Goal: Information Seeking & Learning: Learn about a topic

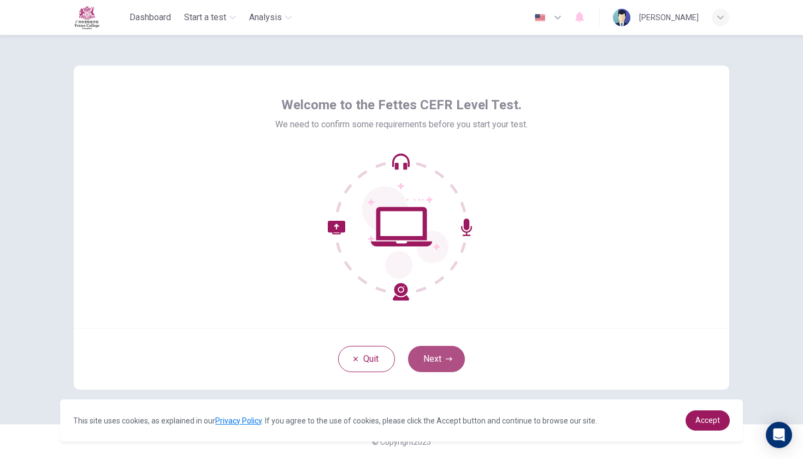
click at [437, 353] on button "Next" at bounding box center [436, 359] width 57 height 26
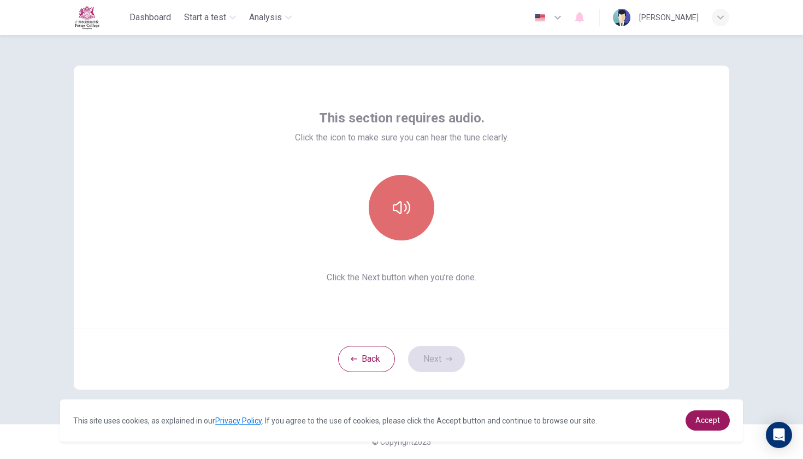
click at [416, 205] on button "button" at bounding box center [402, 208] width 66 height 66
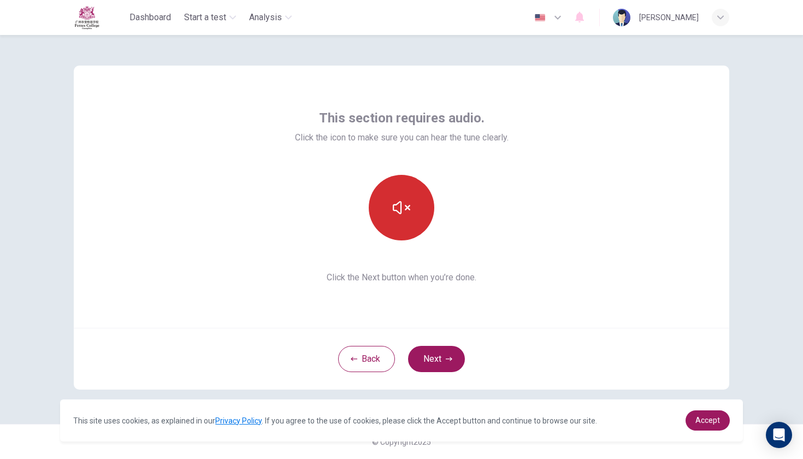
click at [416, 205] on button "button" at bounding box center [402, 208] width 66 height 66
click at [407, 210] on icon "button" at bounding box center [401, 207] width 17 height 17
click at [442, 358] on button "Next" at bounding box center [436, 359] width 57 height 26
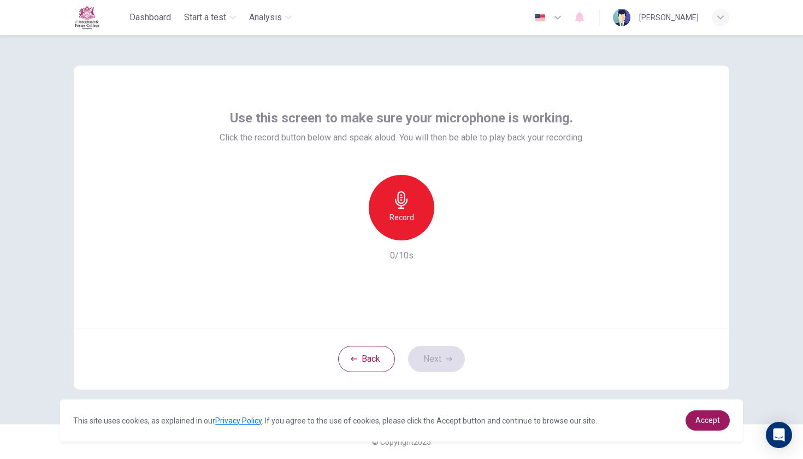
click at [421, 206] on div "Record" at bounding box center [402, 208] width 66 height 66
click at [421, 206] on div "Stop" at bounding box center [402, 208] width 66 height 66
click at [457, 237] on div "button" at bounding box center [451, 231] width 17 height 17
click at [499, 273] on div "Use this screen to make sure your microphone is working. Click the record butto…" at bounding box center [401, 197] width 655 height 262
click at [481, 363] on div "Back Next" at bounding box center [401, 359] width 655 height 62
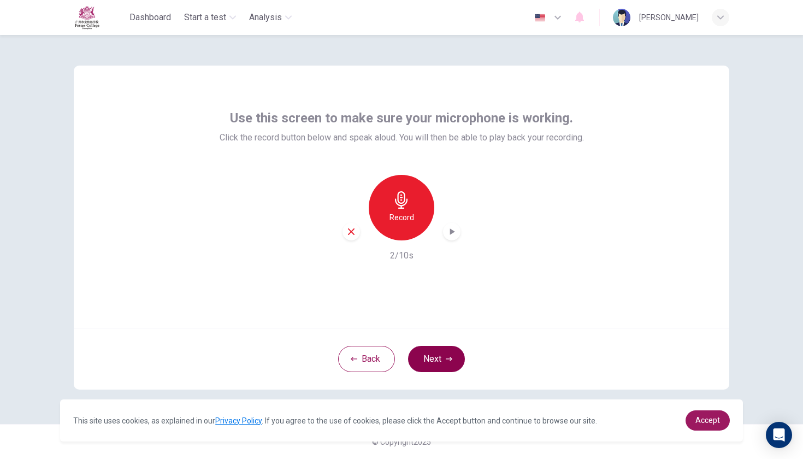
click at [447, 362] on button "Next" at bounding box center [436, 359] width 57 height 26
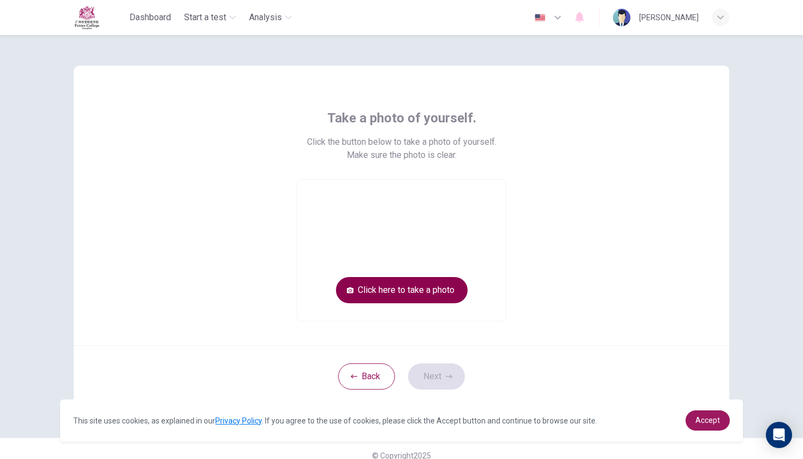
click at [394, 289] on button "Click here to take a photo" at bounding box center [402, 290] width 132 height 26
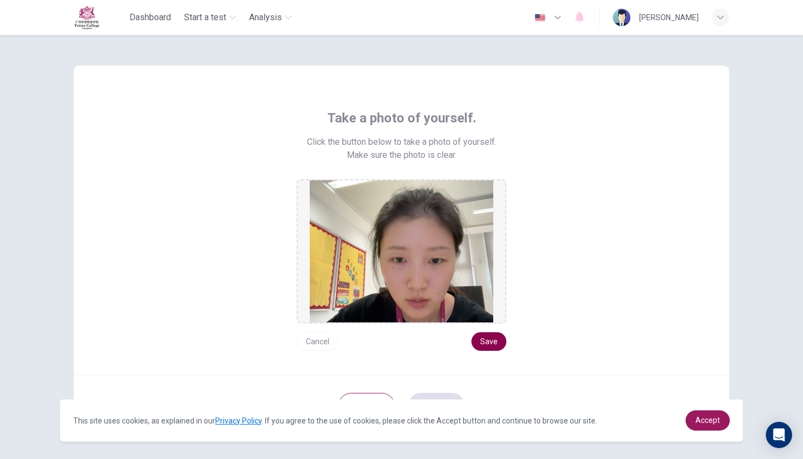
click at [492, 336] on button "Save" at bounding box center [488, 341] width 35 height 19
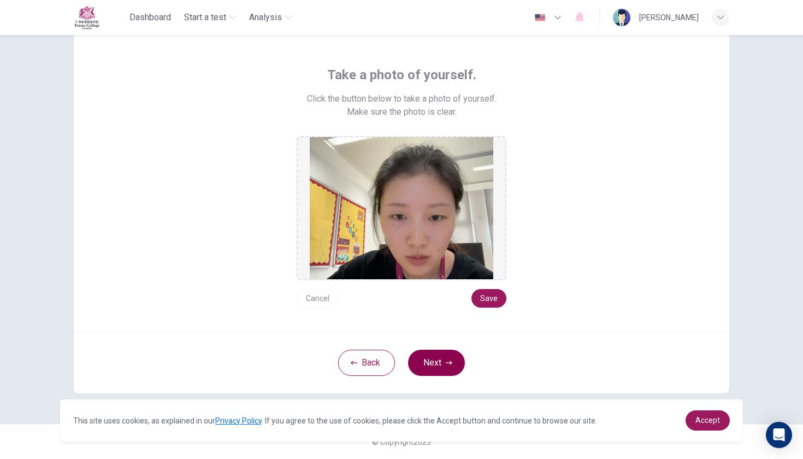
scroll to position [43, 0]
click at [436, 357] on button "Next" at bounding box center [436, 363] width 57 height 26
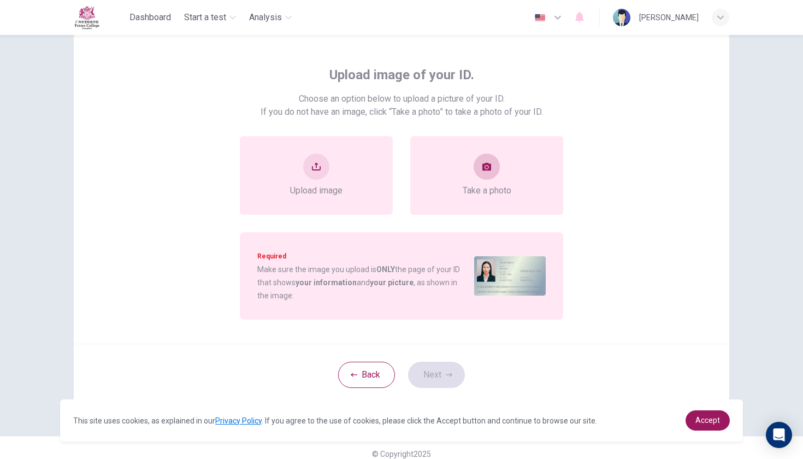
click at [484, 161] on button "take photo" at bounding box center [486, 166] width 26 height 26
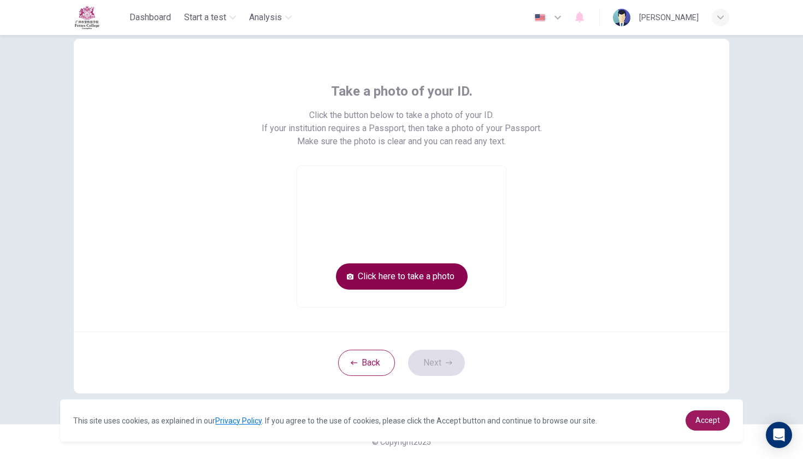
click at [422, 274] on button "Click here to take a photo" at bounding box center [402, 276] width 132 height 26
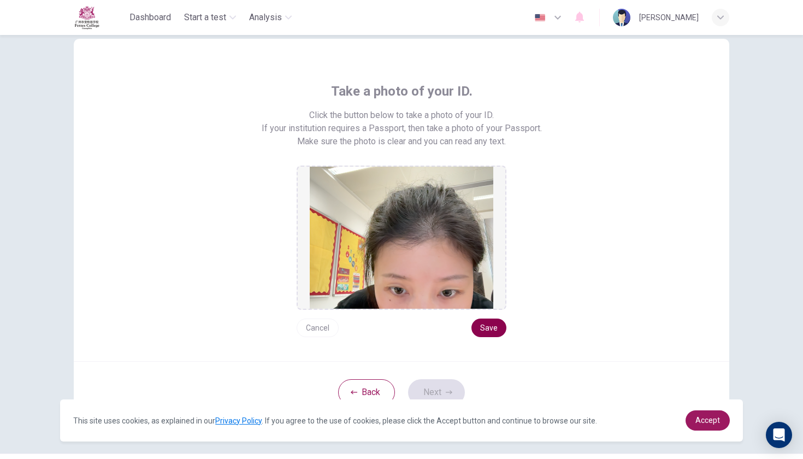
click at [482, 325] on button "Save" at bounding box center [488, 327] width 35 height 19
click at [429, 396] on button "Next" at bounding box center [436, 392] width 57 height 26
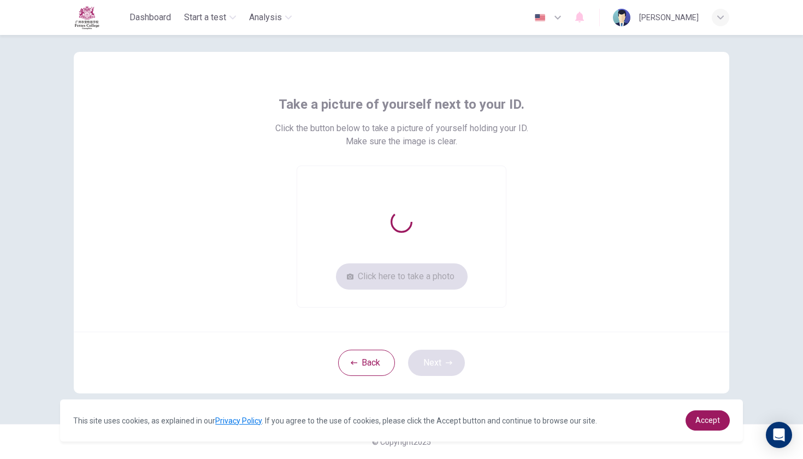
scroll to position [14, 0]
click at [433, 276] on button "Click here to take a photo" at bounding box center [402, 276] width 132 height 26
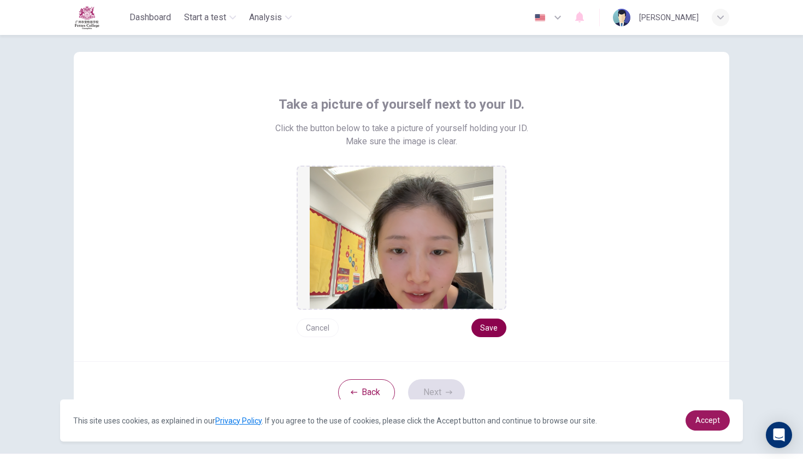
click at [494, 327] on button "Save" at bounding box center [488, 327] width 35 height 19
click at [439, 382] on button "Next" at bounding box center [436, 392] width 57 height 26
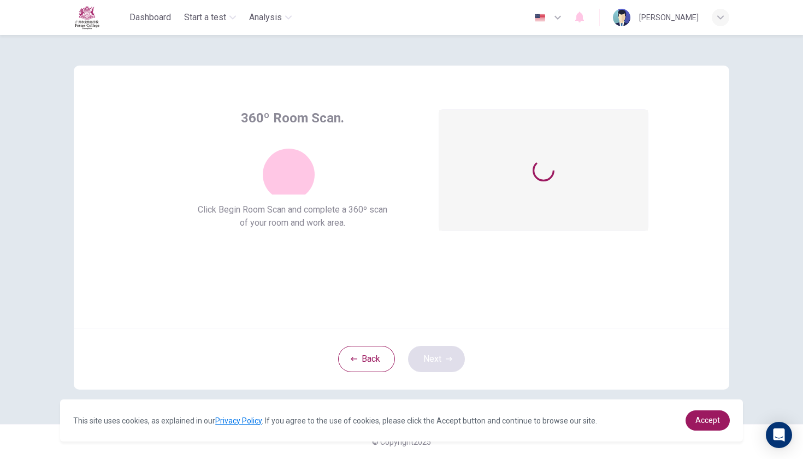
scroll to position [0, 0]
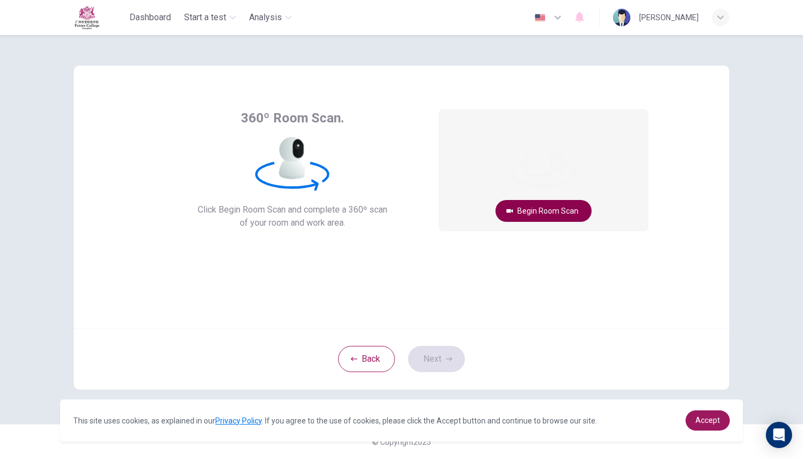
click at [529, 210] on button "Begin Room Scan" at bounding box center [543, 211] width 96 height 22
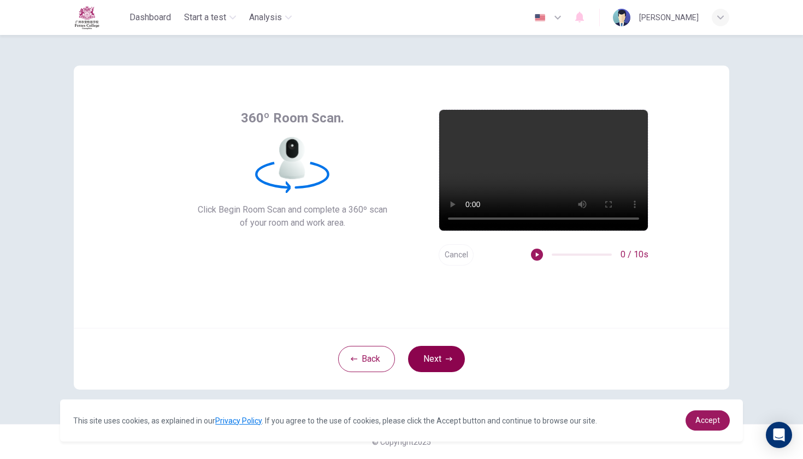
click at [435, 354] on button "Next" at bounding box center [436, 359] width 57 height 26
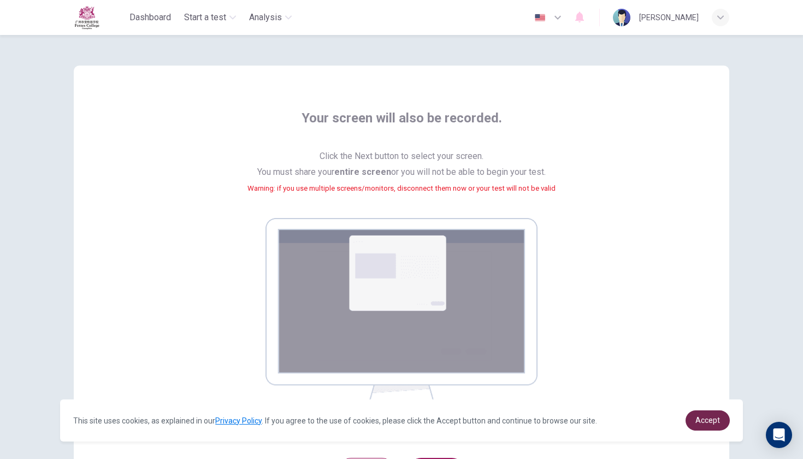
click at [710, 423] on span "Accept" at bounding box center [707, 420] width 25 height 9
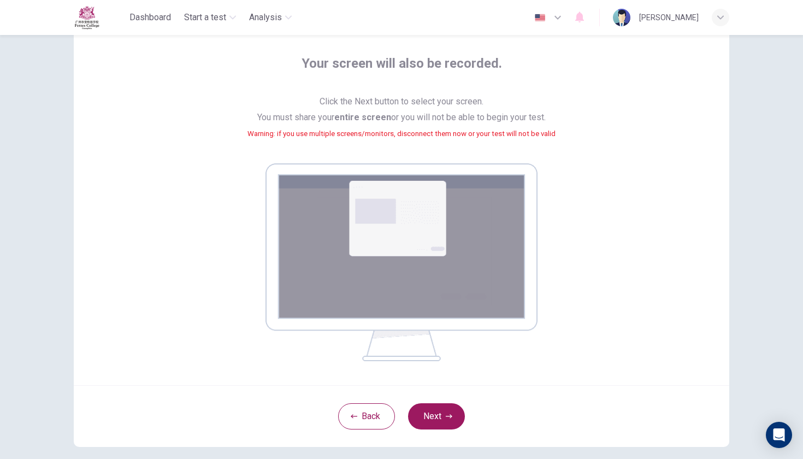
scroll to position [60, 0]
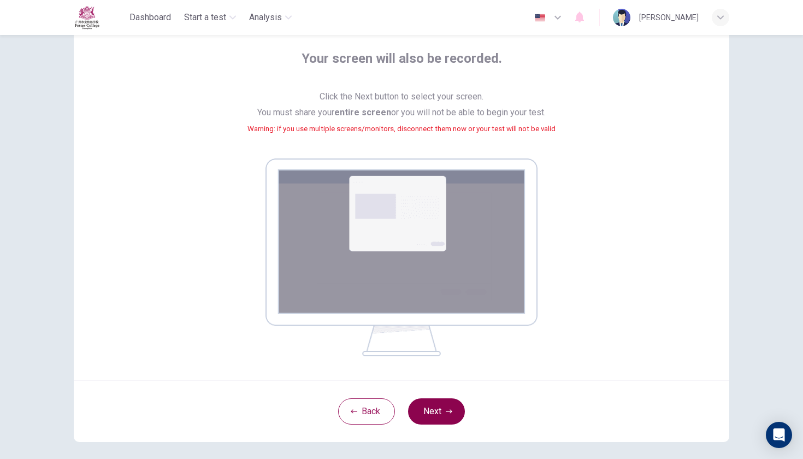
click at [438, 405] on button "Next" at bounding box center [436, 411] width 57 height 26
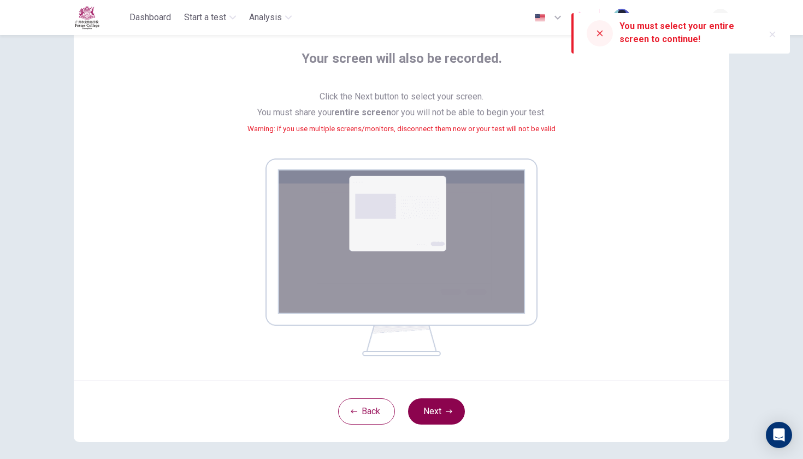
click at [436, 420] on button "Next" at bounding box center [436, 411] width 57 height 26
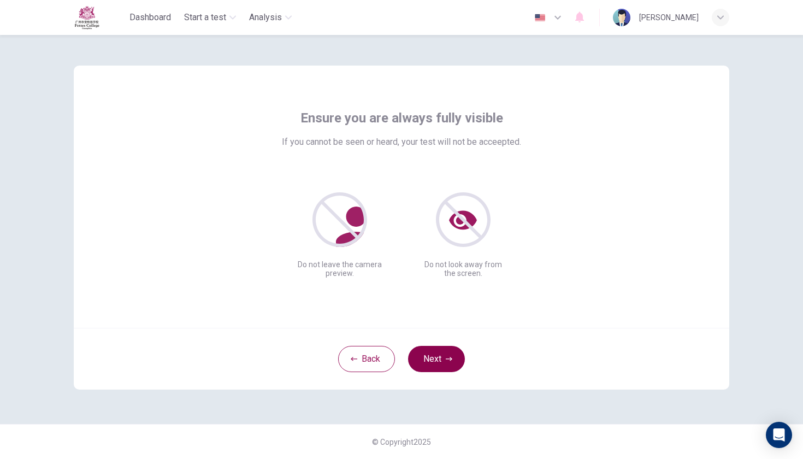
scroll to position [0, 0]
click at [439, 365] on button "Next" at bounding box center [436, 359] width 57 height 26
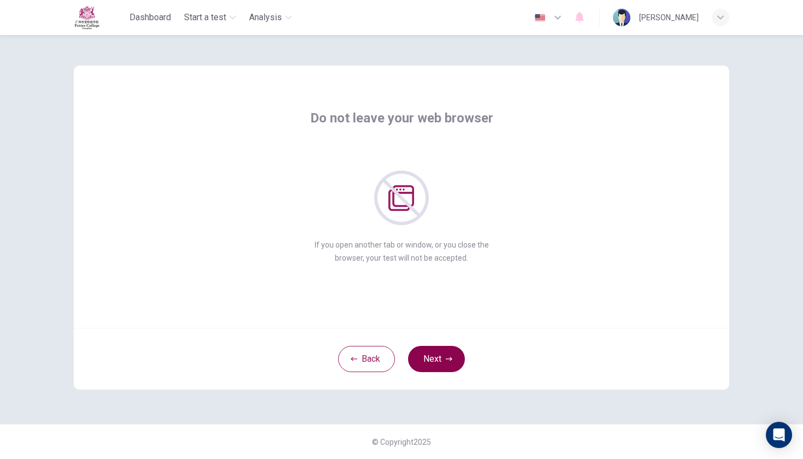
click at [439, 365] on button "Next" at bounding box center [436, 359] width 57 height 26
click at [433, 363] on button "Next" at bounding box center [436, 359] width 57 height 26
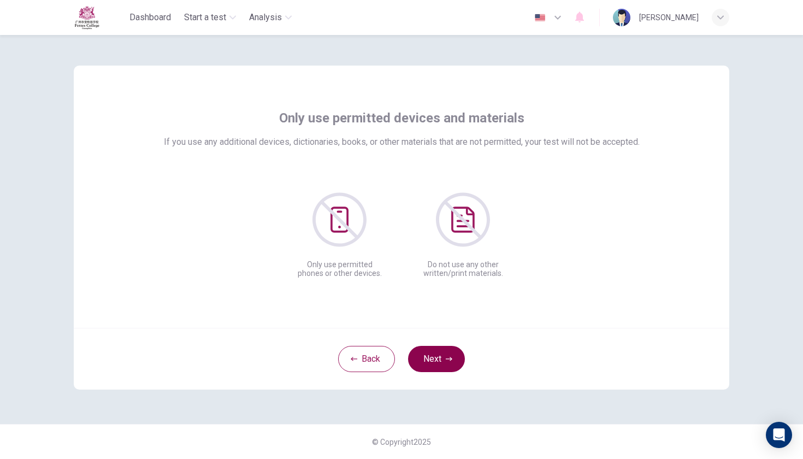
click at [434, 365] on button "Next" at bounding box center [436, 359] width 57 height 26
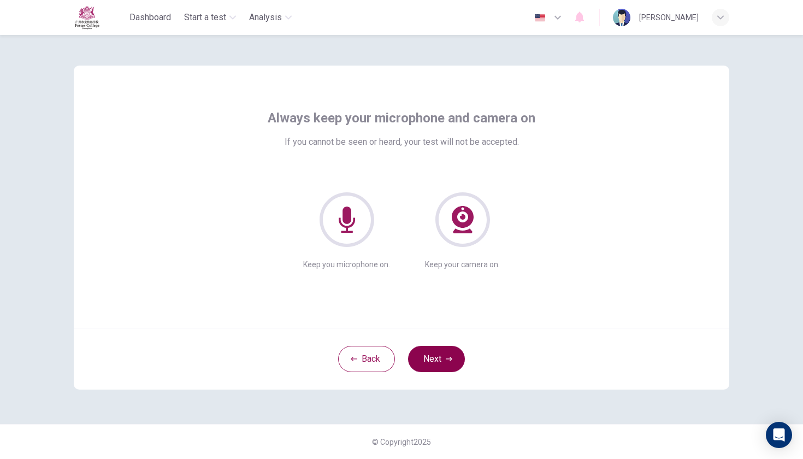
click at [434, 365] on button "Next" at bounding box center [436, 359] width 57 height 26
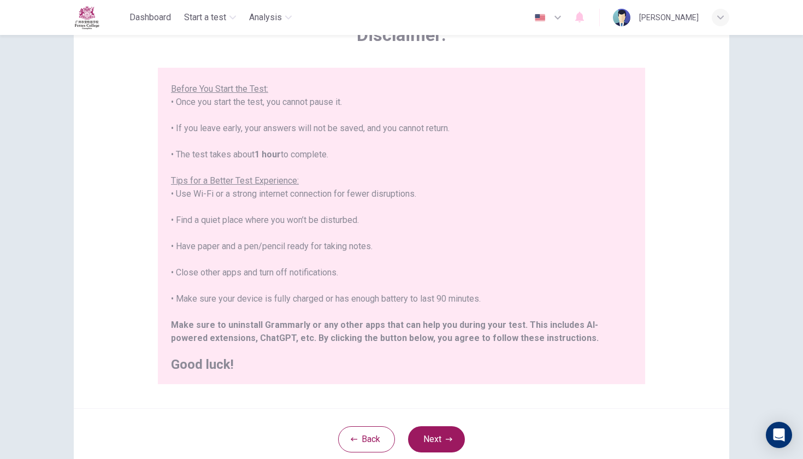
scroll to position [79, 0]
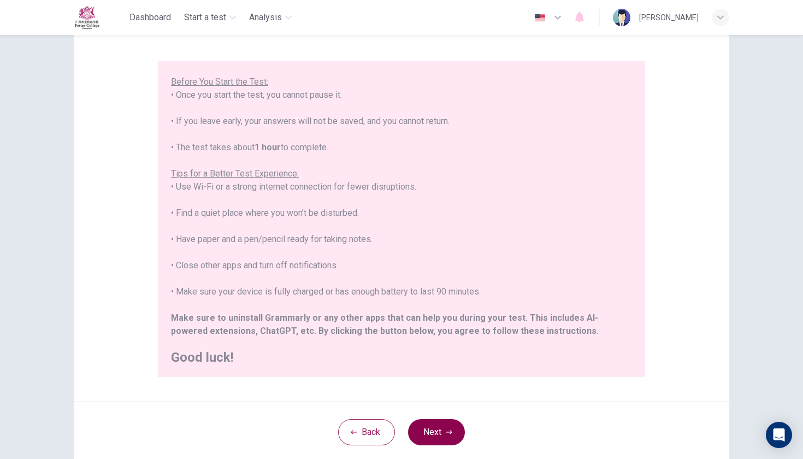
click at [442, 432] on button "Next" at bounding box center [436, 432] width 57 height 26
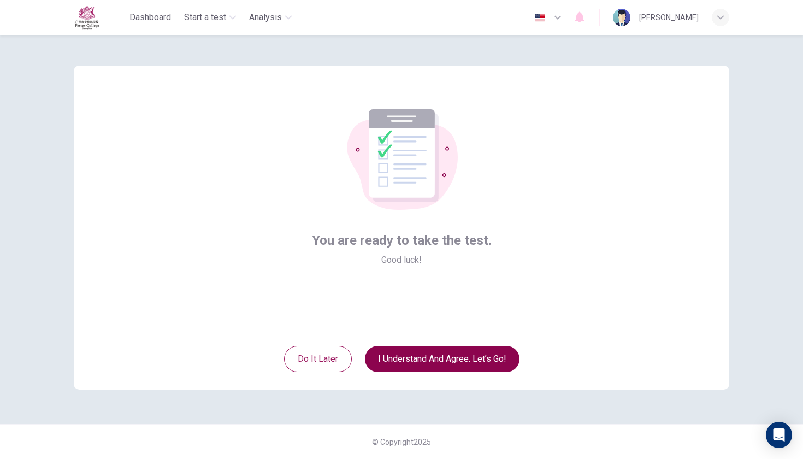
click at [426, 362] on button "I understand and agree. Let’s go!" at bounding box center [442, 359] width 155 height 26
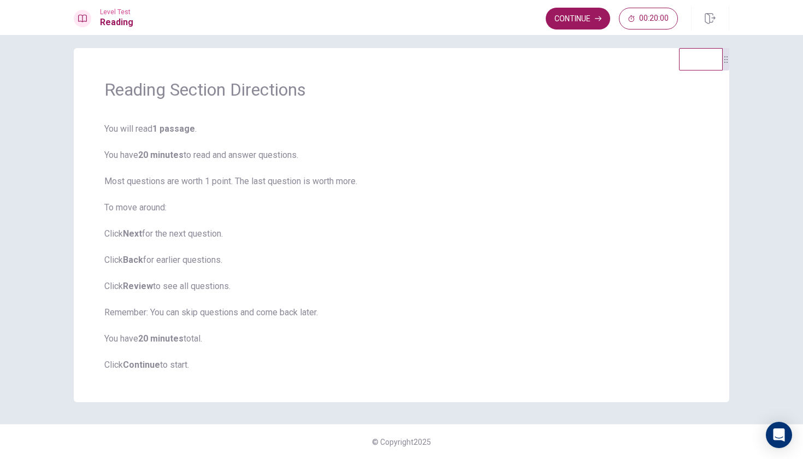
scroll to position [9, 0]
click at [587, 22] on button "Continue" at bounding box center [578, 19] width 64 height 22
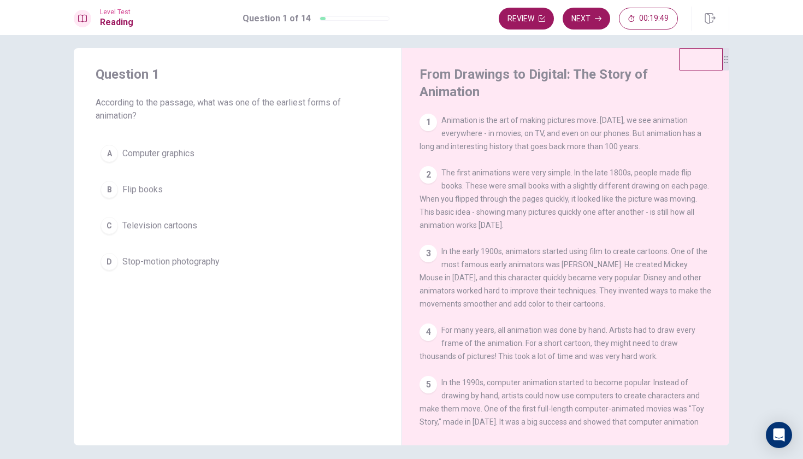
click at [119, 189] on button "B Flip books" at bounding box center [238, 189] width 284 height 27
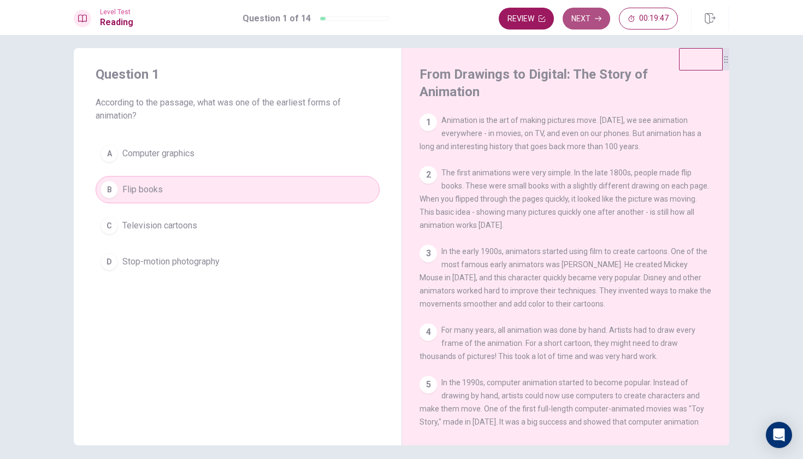
click at [588, 22] on button "Next" at bounding box center [586, 19] width 48 height 22
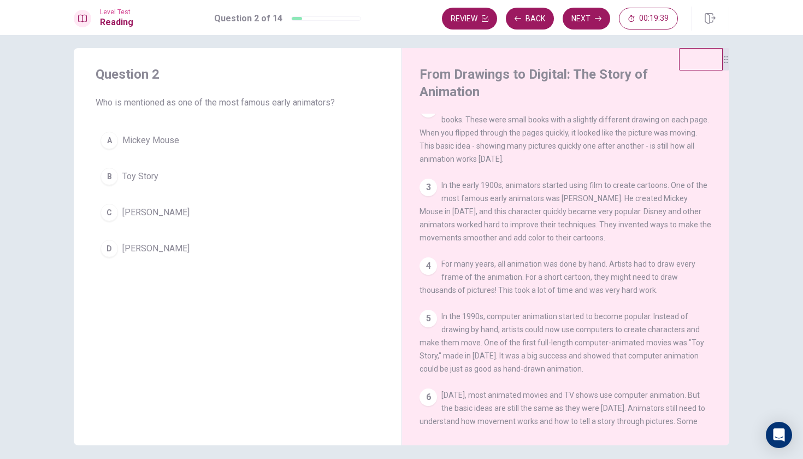
scroll to position [67, 0]
click at [133, 209] on span "[PERSON_NAME]" at bounding box center [155, 212] width 67 height 13
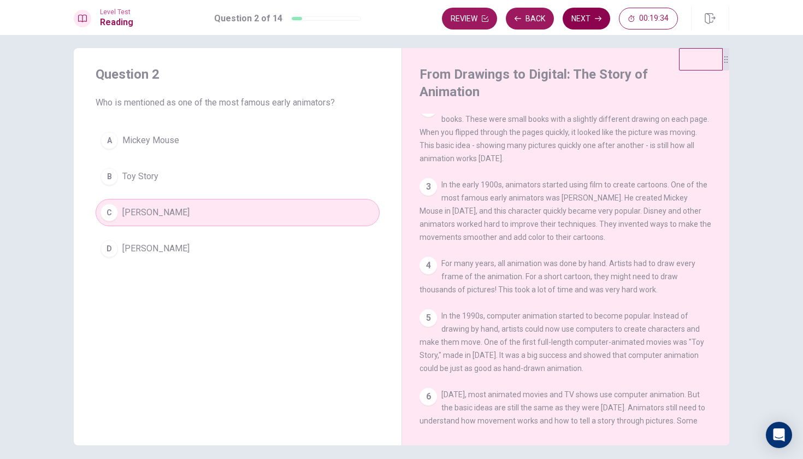
click at [578, 20] on button "Next" at bounding box center [586, 19] width 48 height 22
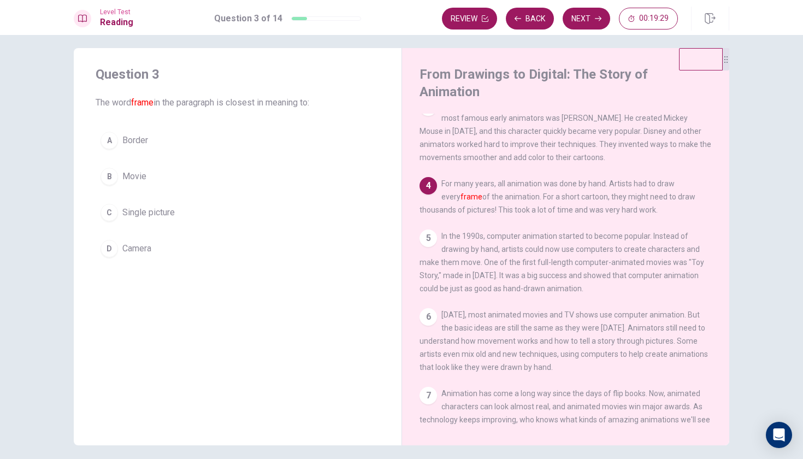
scroll to position [149, 0]
click at [122, 144] on span "Border" at bounding box center [135, 140] width 26 height 13
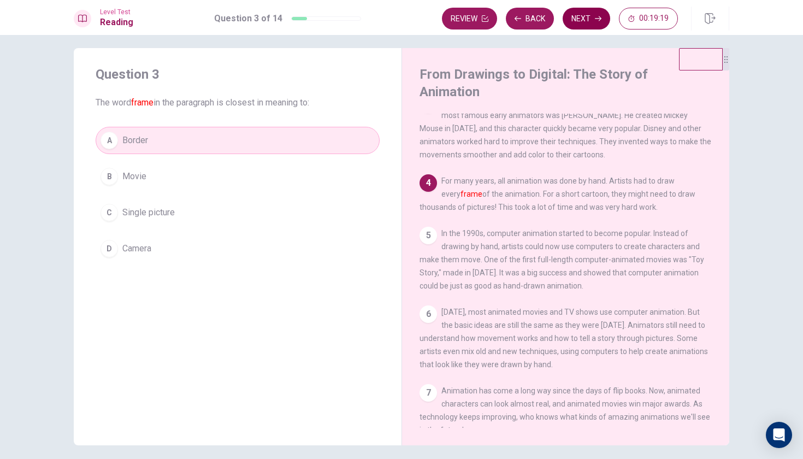
click at [593, 21] on button "Next" at bounding box center [586, 19] width 48 height 22
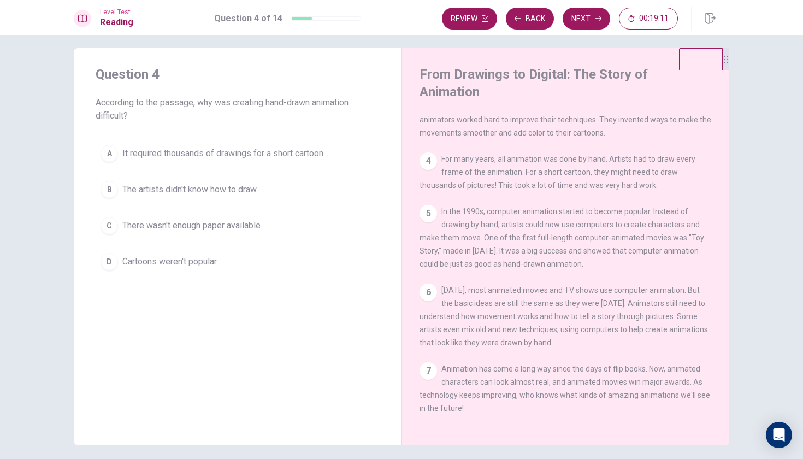
scroll to position [171, 0]
click at [111, 153] on div "A" at bounding box center [108, 153] width 17 height 17
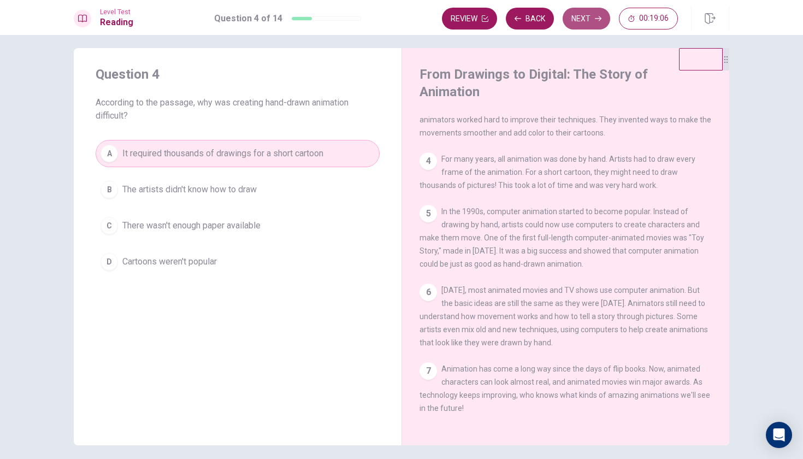
click at [597, 20] on icon "button" at bounding box center [598, 18] width 7 height 7
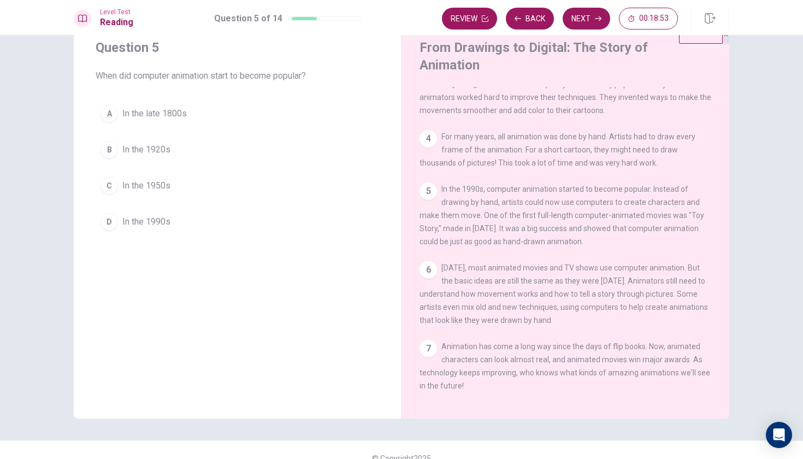
scroll to position [34, 0]
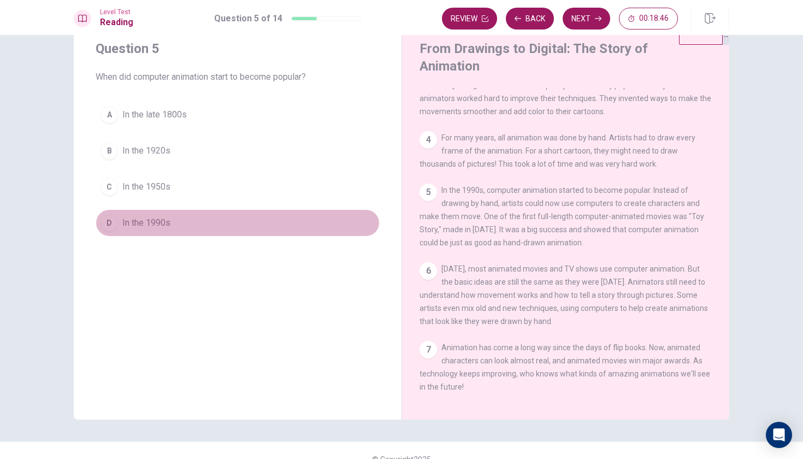
click at [141, 221] on span "In the 1990s" at bounding box center [146, 222] width 48 height 13
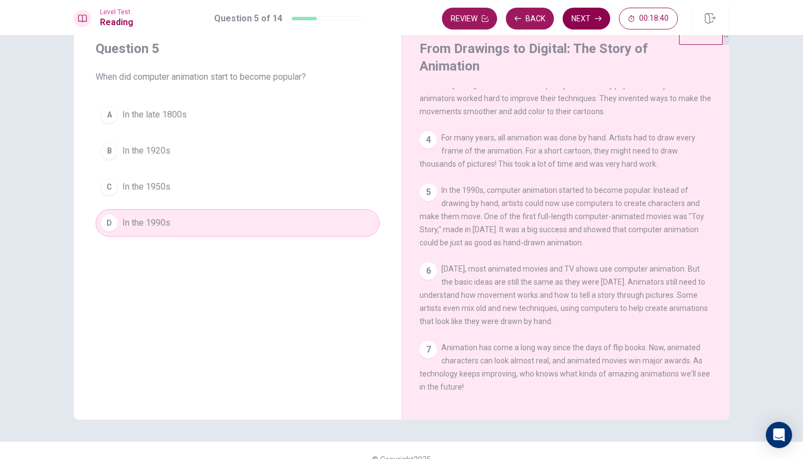
click at [591, 23] on button "Next" at bounding box center [586, 19] width 48 height 22
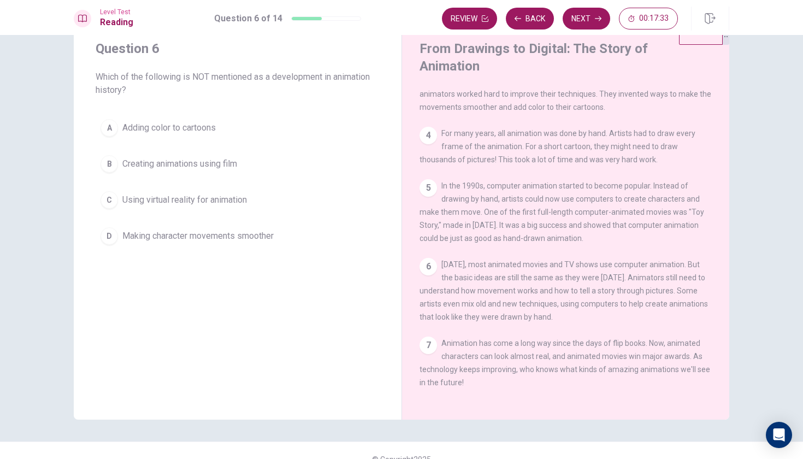
scroll to position [171, 0]
click at [208, 199] on span "Using virtual reality for animation" at bounding box center [184, 199] width 125 height 13
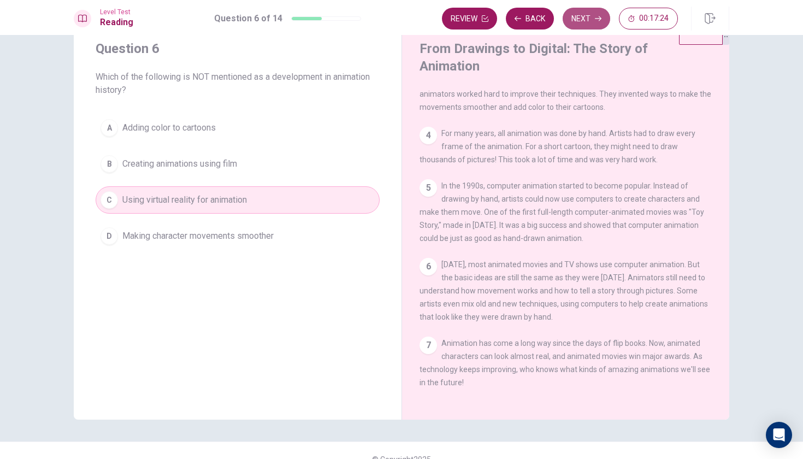
click at [587, 21] on button "Next" at bounding box center [586, 19] width 48 height 22
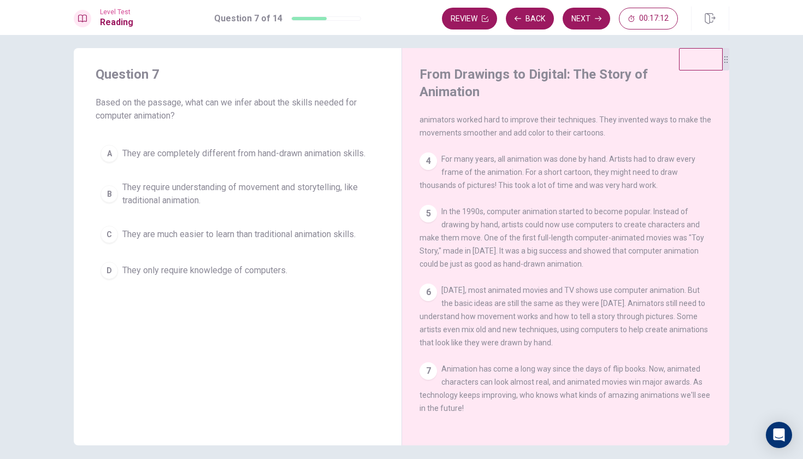
scroll to position [20, 0]
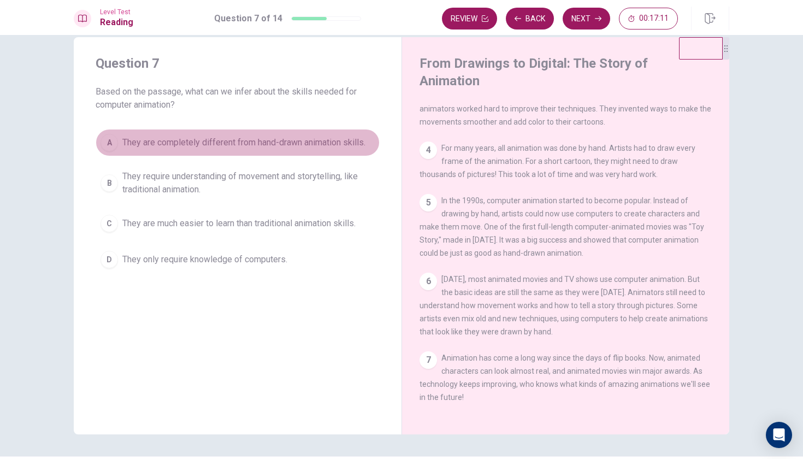
click at [241, 141] on span "They are completely different from hand-drawn animation skills." at bounding box center [243, 142] width 243 height 13
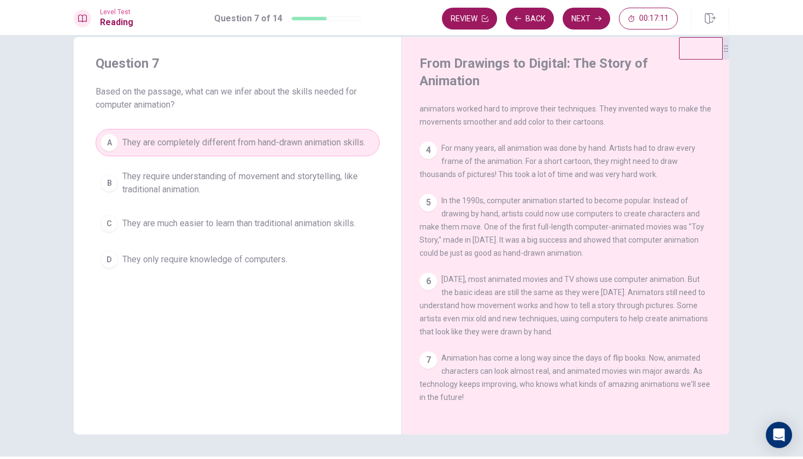
click at [187, 177] on span "They require understanding of movement and storytelling, like traditional anima…" at bounding box center [248, 183] width 252 height 26
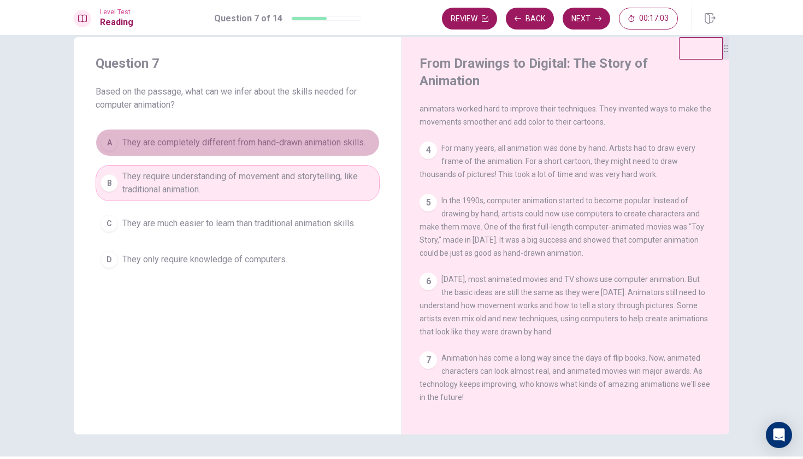
click at [226, 144] on span "They are completely different from hand-drawn animation skills." at bounding box center [243, 142] width 243 height 13
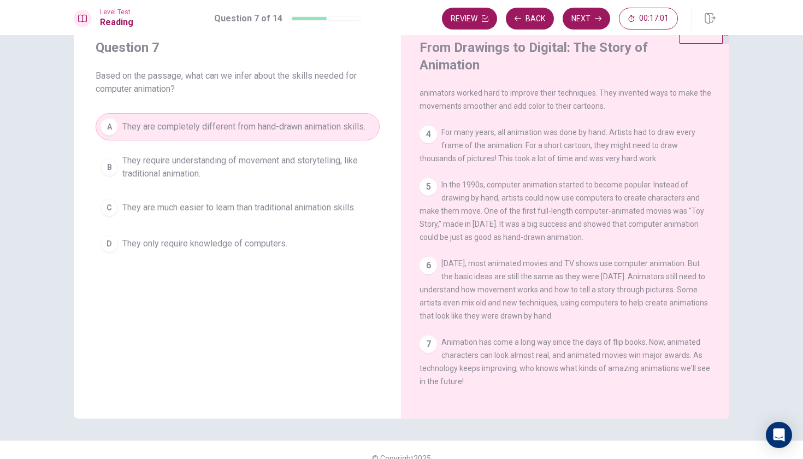
scroll to position [34, 0]
click at [330, 159] on span "They require understanding of movement and storytelling, like traditional anima…" at bounding box center [248, 168] width 252 height 26
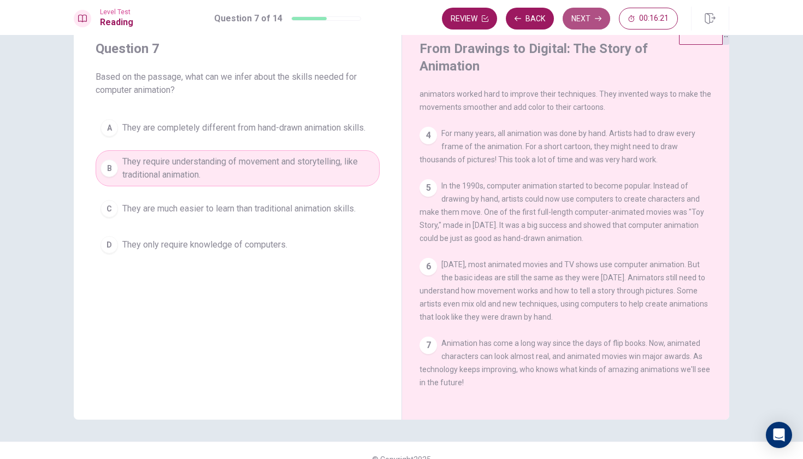
click at [580, 15] on button "Next" at bounding box center [586, 19] width 48 height 22
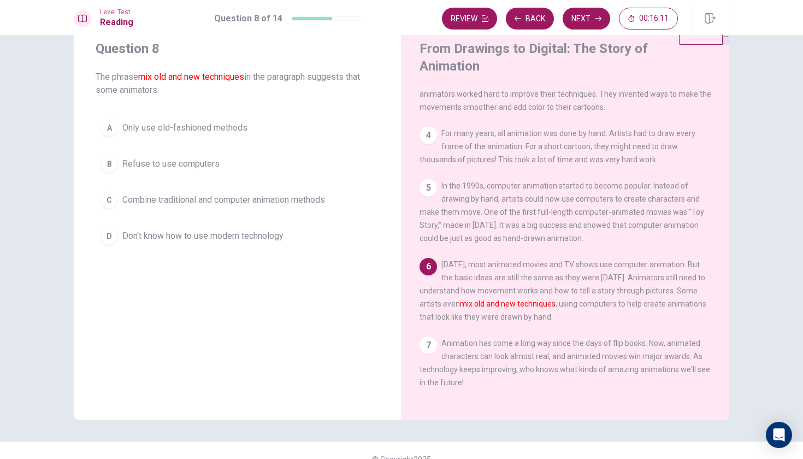
click at [279, 202] on span "Combine traditional and computer animation methods" at bounding box center [223, 199] width 203 height 13
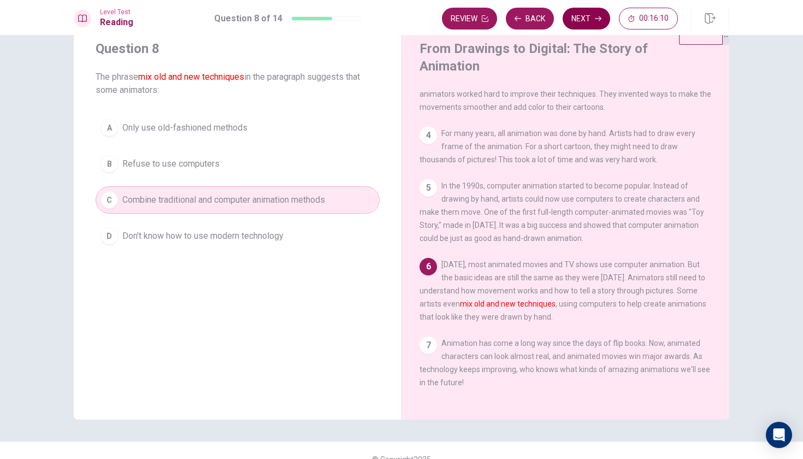
click at [585, 21] on button "Next" at bounding box center [586, 19] width 48 height 22
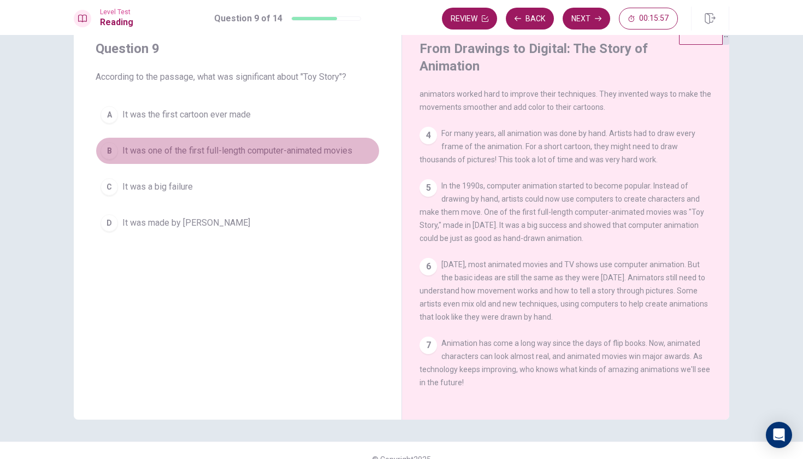
click at [331, 144] on span "It was one of the first full-length computer-animated movies" at bounding box center [237, 150] width 230 height 13
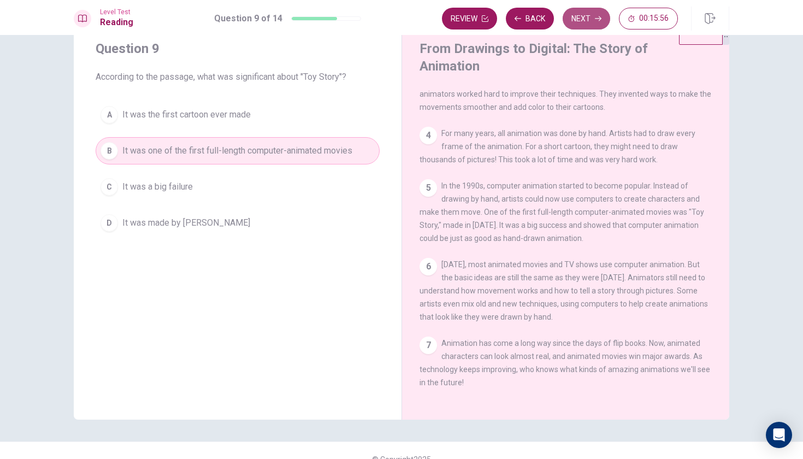
click at [582, 19] on button "Next" at bounding box center [586, 19] width 48 height 22
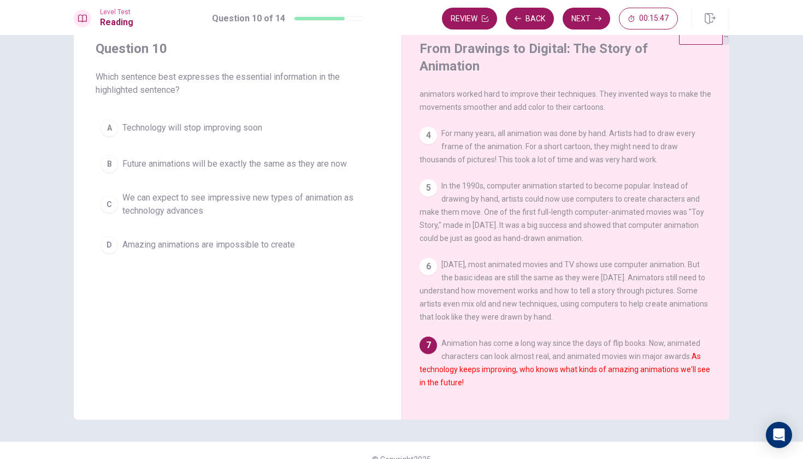
scroll to position [0, 0]
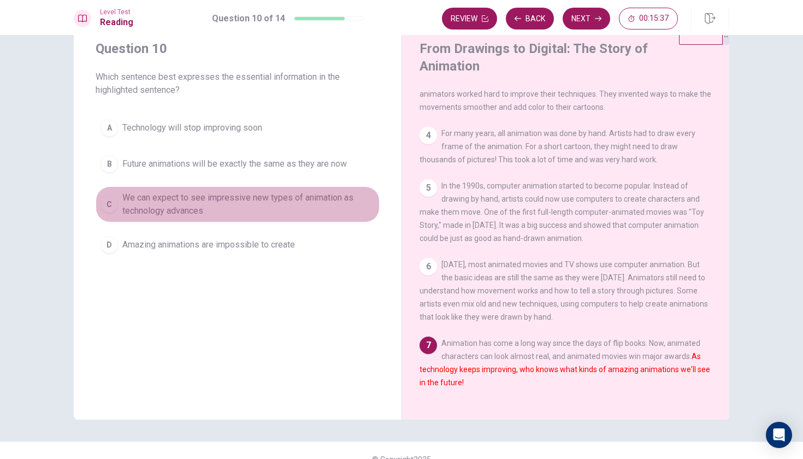
click at [308, 201] on span "We can expect to see impressive new types of animation as technology advances" at bounding box center [248, 204] width 252 height 26
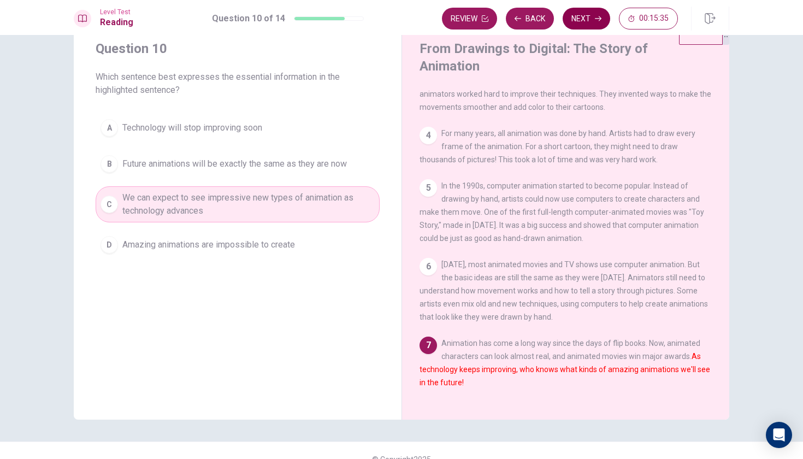
click at [584, 22] on button "Next" at bounding box center [586, 19] width 48 height 22
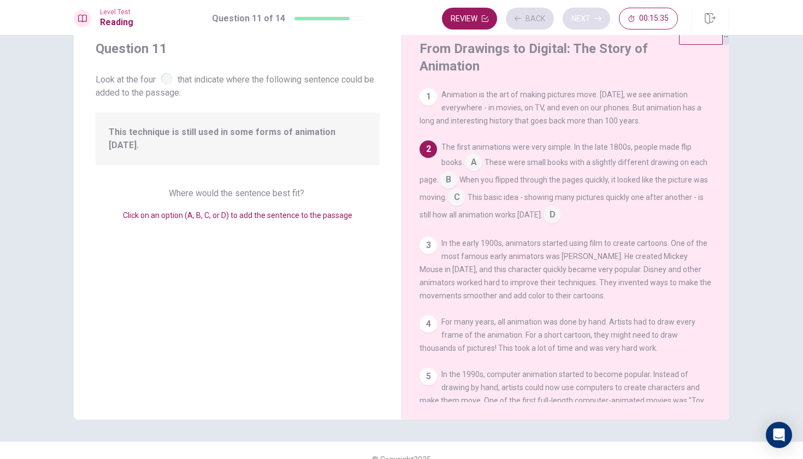
scroll to position [52, 0]
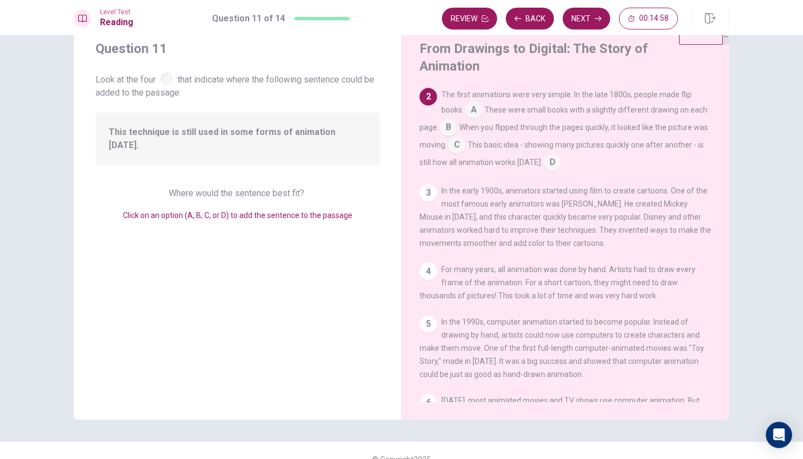
click at [465, 137] on input at bounding box center [456, 145] width 17 height 17
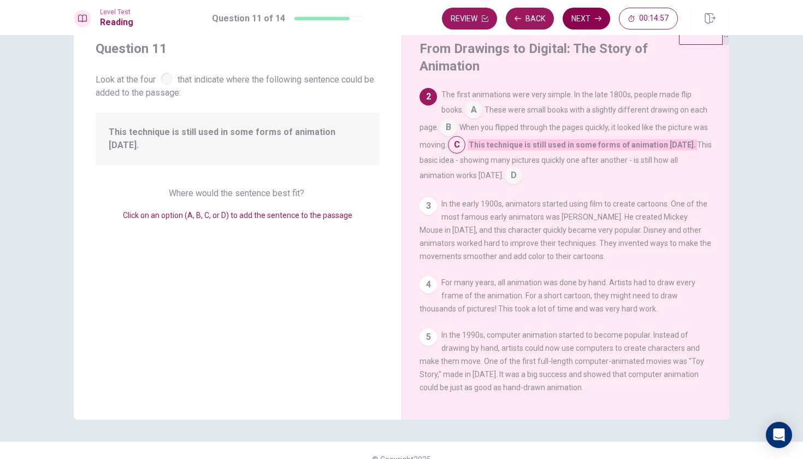
click at [592, 27] on button "Next" at bounding box center [586, 19] width 48 height 22
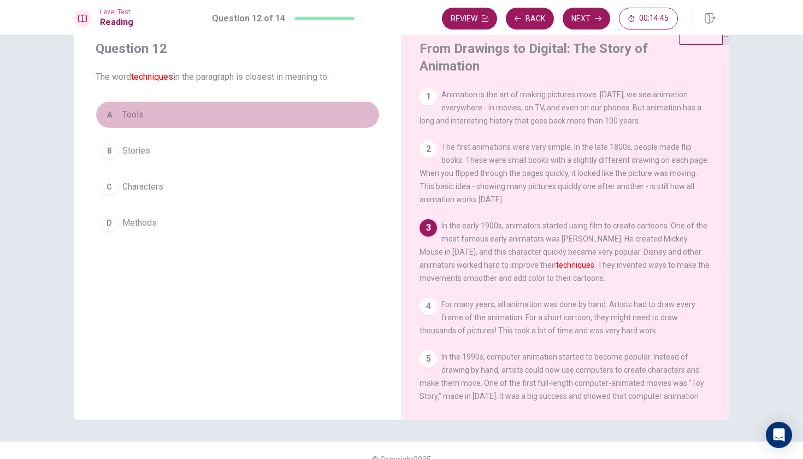
click at [127, 116] on span "Tools" at bounding box center [132, 114] width 21 height 13
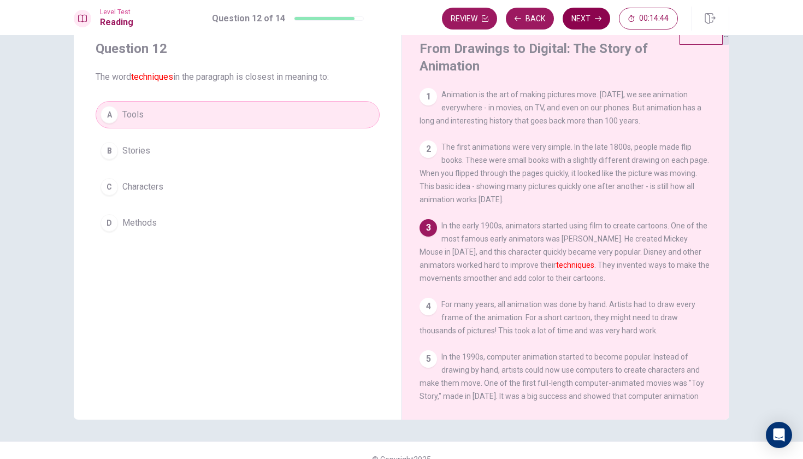
click at [582, 16] on button "Next" at bounding box center [586, 19] width 48 height 22
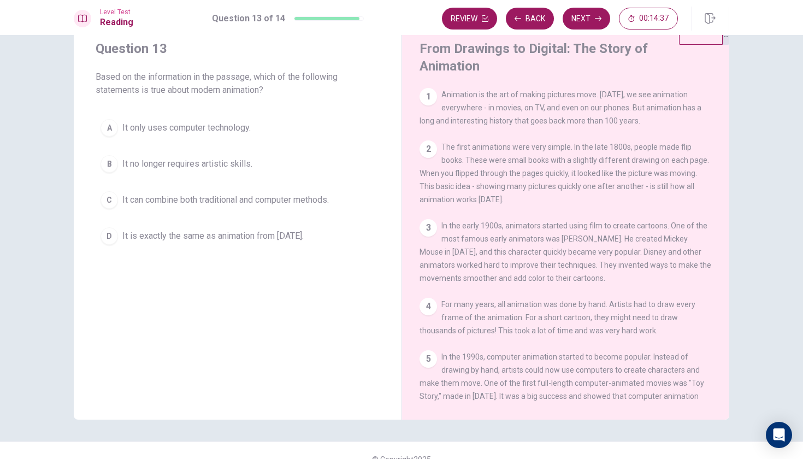
click at [230, 203] on span "It can combine both traditional and computer methods." at bounding box center [225, 199] width 206 height 13
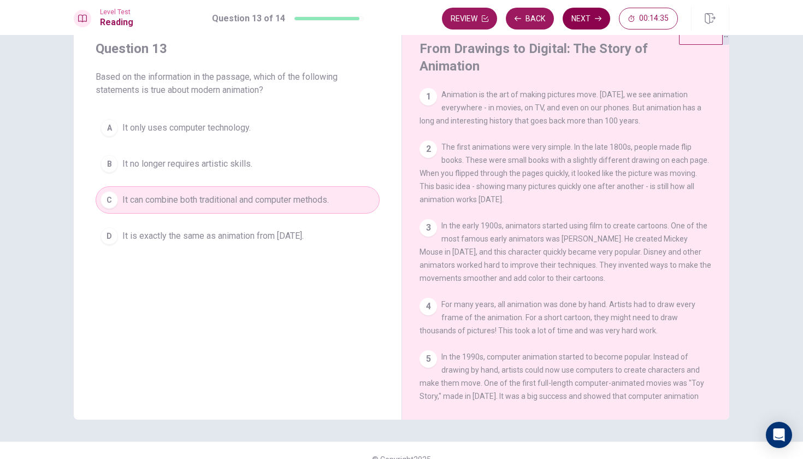
click at [594, 16] on button "Next" at bounding box center [586, 19] width 48 height 22
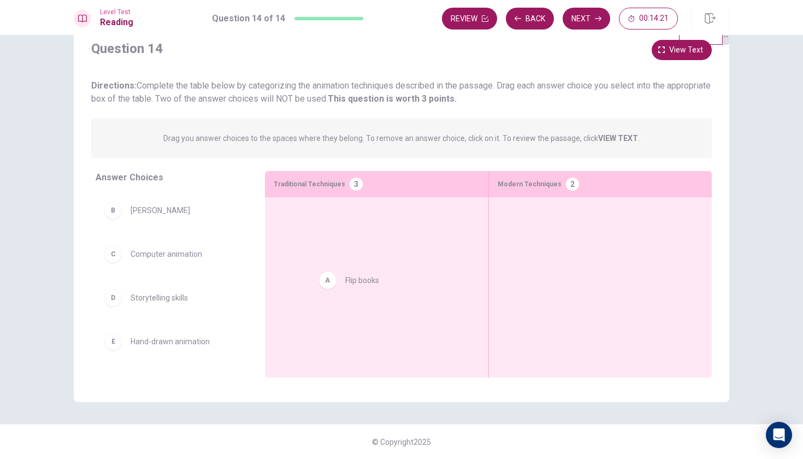
drag, startPoint x: 150, startPoint y: 219, endPoint x: 372, endPoint y: 292, distance: 234.3
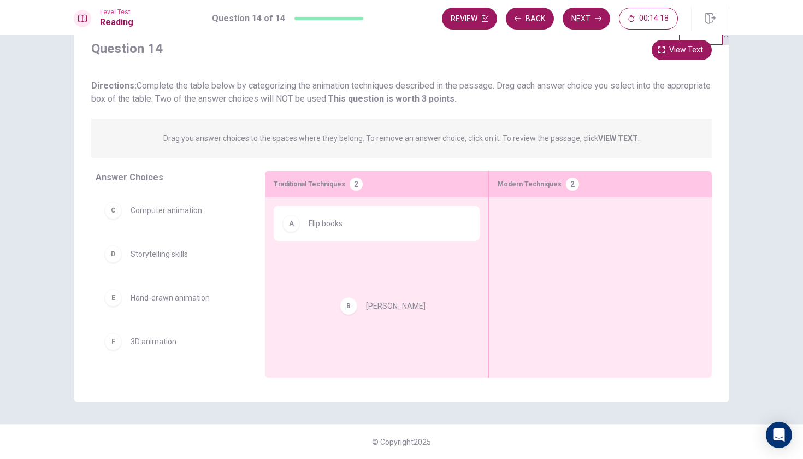
drag, startPoint x: 147, startPoint y: 214, endPoint x: 417, endPoint y: 324, distance: 291.7
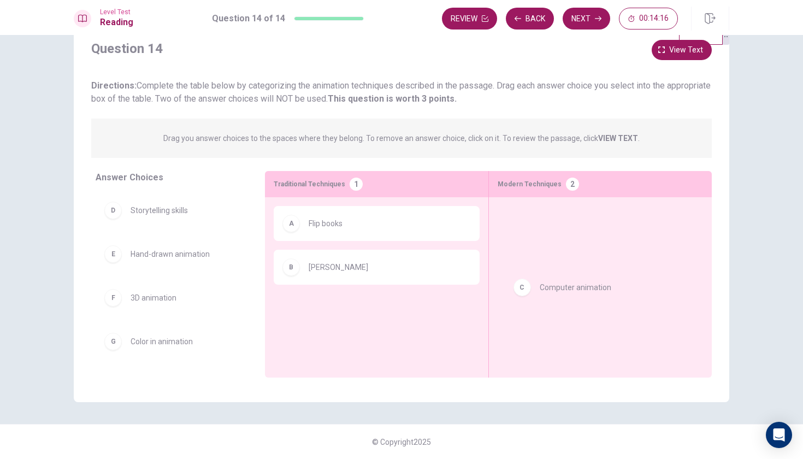
drag, startPoint x: 190, startPoint y: 211, endPoint x: 609, endPoint y: 289, distance: 426.5
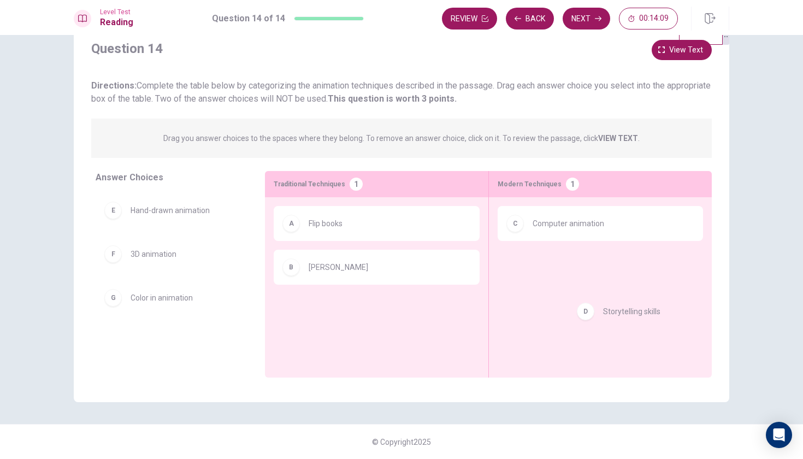
drag, startPoint x: 158, startPoint y: 211, endPoint x: 641, endPoint y: 315, distance: 493.7
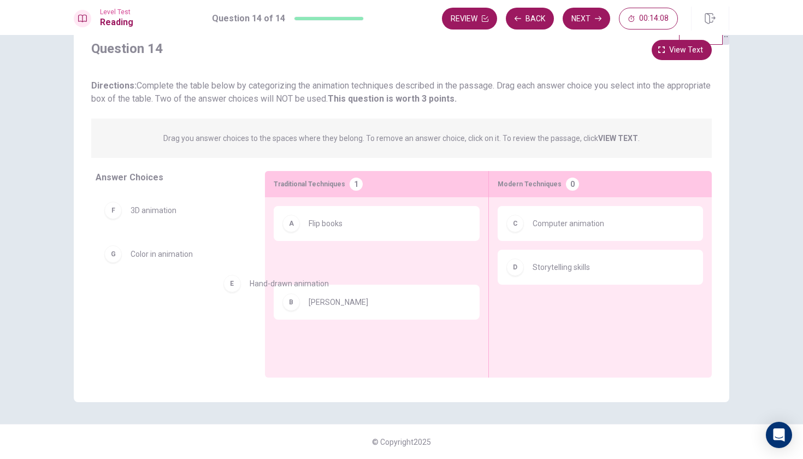
drag, startPoint x: 175, startPoint y: 215, endPoint x: 371, endPoint y: 334, distance: 228.9
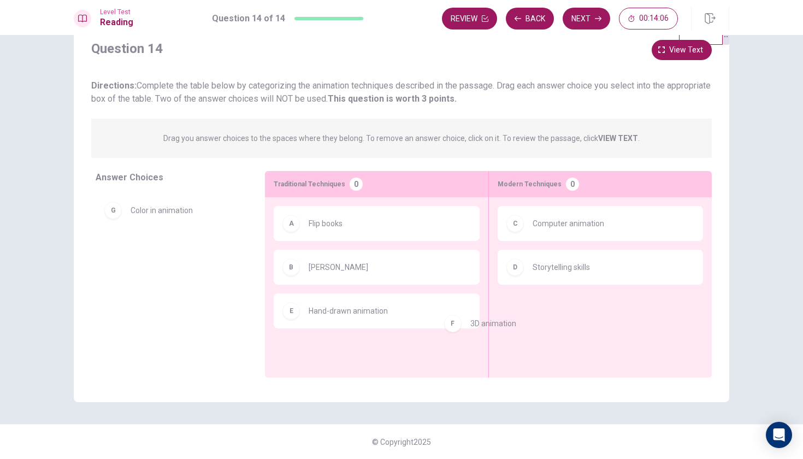
drag, startPoint x: 169, startPoint y: 215, endPoint x: 564, endPoint y: 345, distance: 415.5
drag, startPoint x: 140, startPoint y: 213, endPoint x: 635, endPoint y: 360, distance: 516.1
drag, startPoint x: 153, startPoint y: 215, endPoint x: 618, endPoint y: 336, distance: 479.6
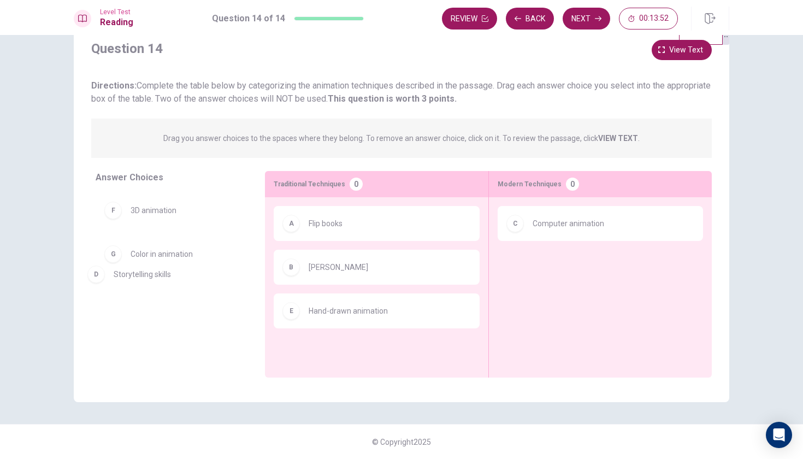
drag, startPoint x: 597, startPoint y: 275, endPoint x: 127, endPoint y: 290, distance: 470.4
drag, startPoint x: 156, startPoint y: 259, endPoint x: 598, endPoint y: 342, distance: 449.5
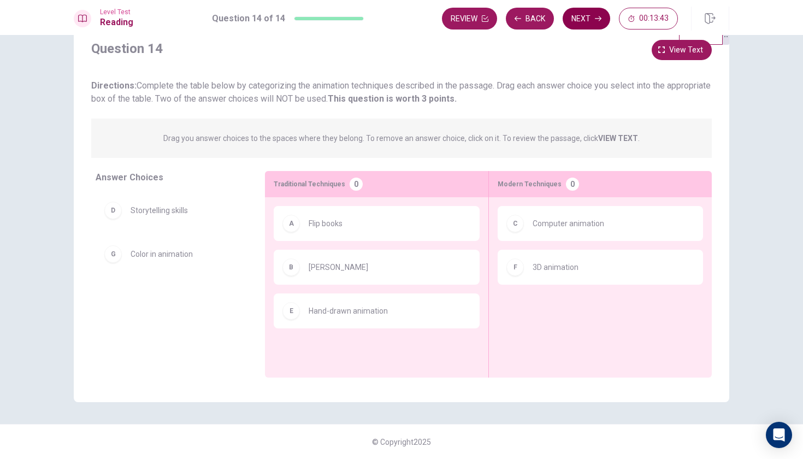
click at [590, 20] on button "Next" at bounding box center [586, 19] width 48 height 22
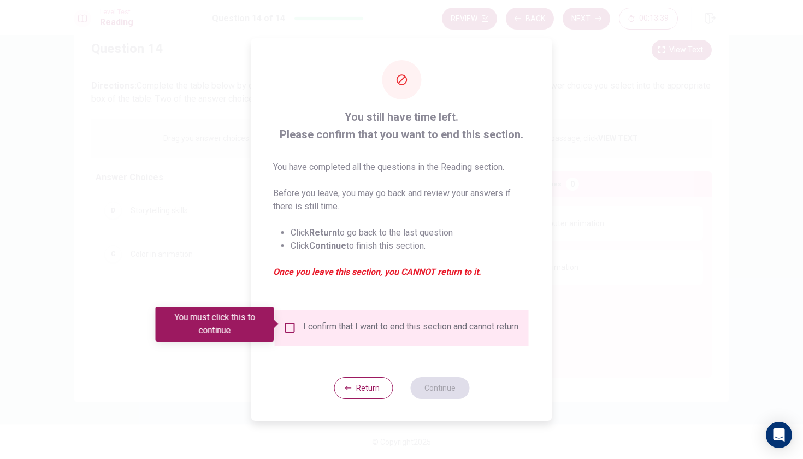
click at [289, 323] on input "You must click this to continue" at bounding box center [289, 327] width 13 height 13
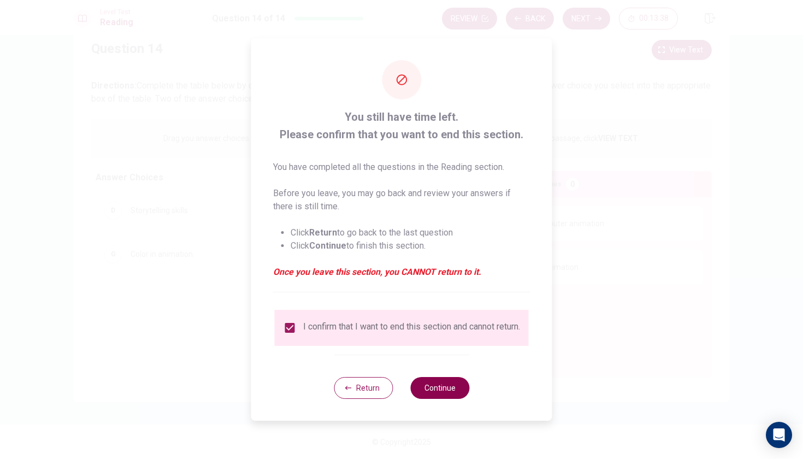
click at [450, 394] on button "Continue" at bounding box center [439, 388] width 59 height 22
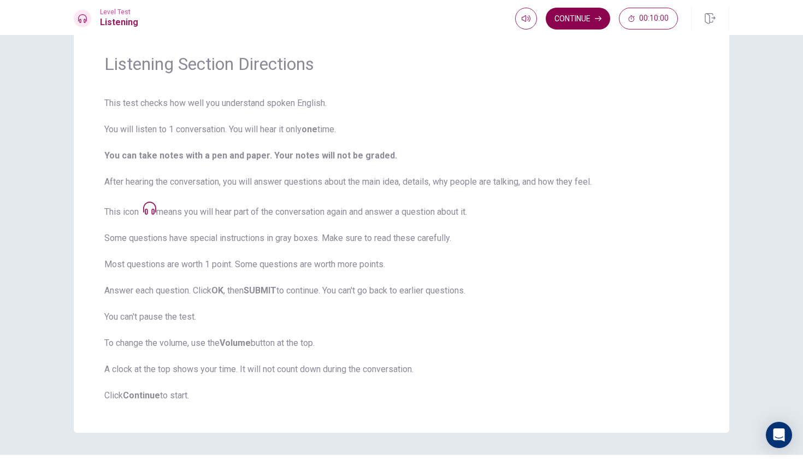
click at [582, 20] on button "Continue" at bounding box center [578, 19] width 64 height 22
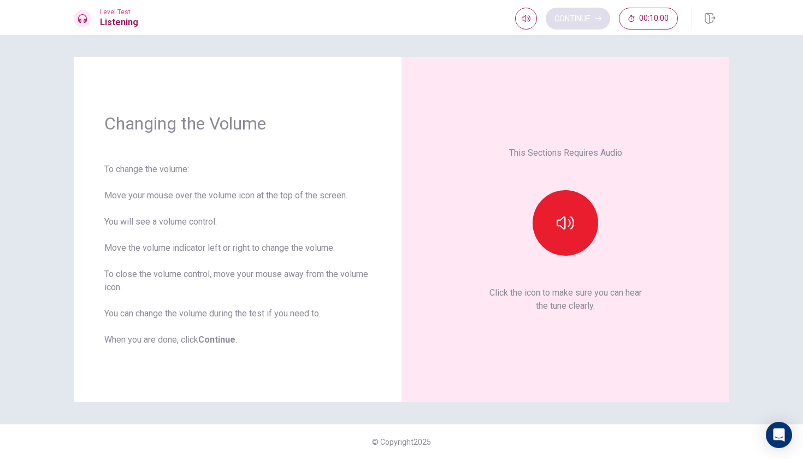
scroll to position [0, 0]
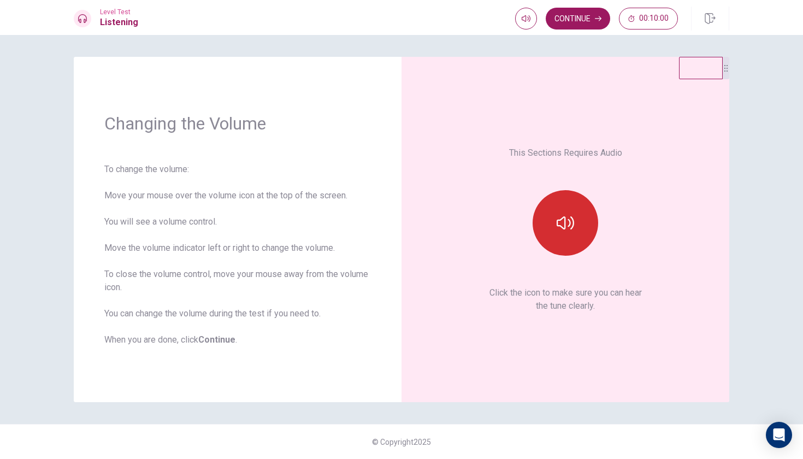
click at [571, 229] on icon "button" at bounding box center [564, 222] width 17 height 13
click at [587, 21] on button "Continue" at bounding box center [578, 19] width 64 height 22
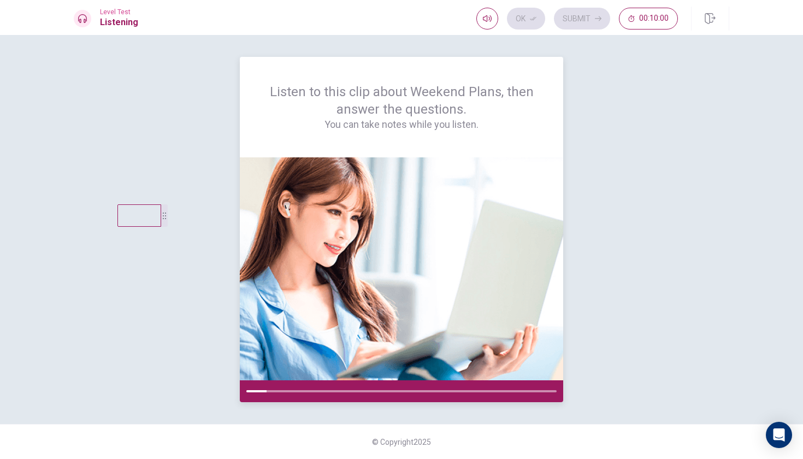
drag, startPoint x: 727, startPoint y: 76, endPoint x: 250, endPoint y: 283, distance: 520.5
click at [250, 283] on div "Listen to this clip about Weekend Plans, then answer the questions. You can tak…" at bounding box center [401, 229] width 655 height 345
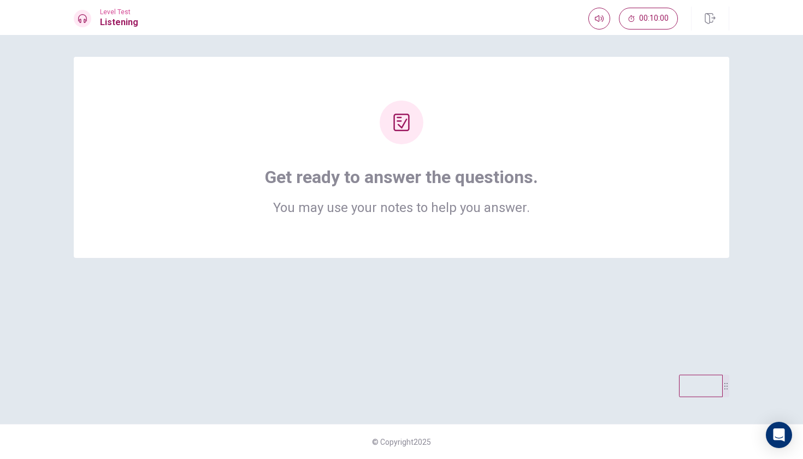
click at [427, 132] on div "Get ready to answer the questions. You may use your notes to help you answer." at bounding box center [401, 157] width 568 height 114
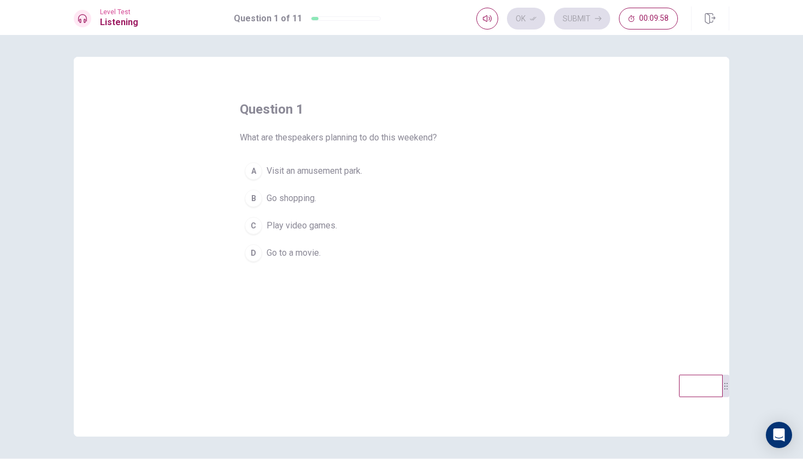
click at [329, 164] on button "A Visit an amusement park." at bounding box center [401, 170] width 323 height 27
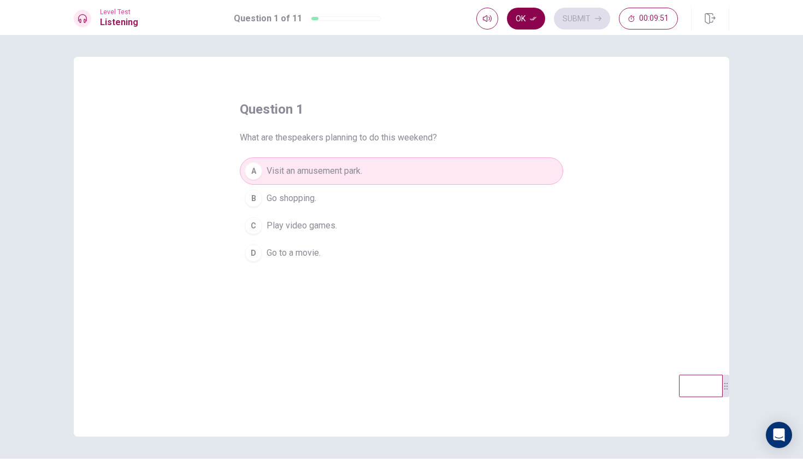
click at [524, 22] on button "Ok" at bounding box center [526, 19] width 38 height 22
click at [581, 25] on button "Submit" at bounding box center [582, 19] width 56 height 22
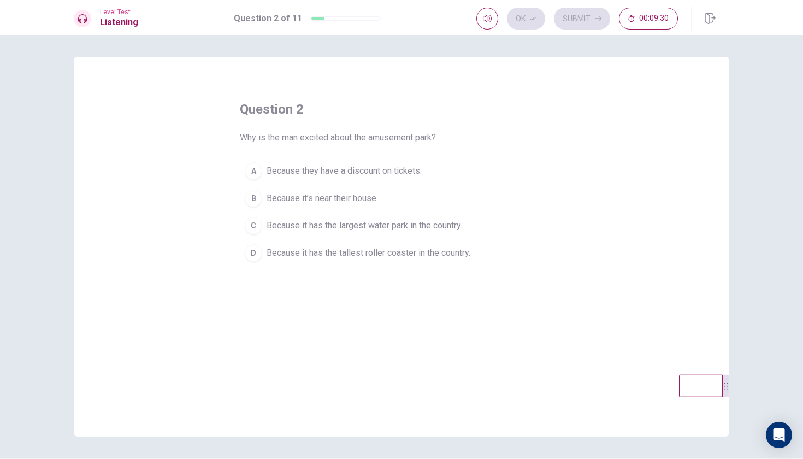
click at [387, 248] on span "Because it has the tallest roller coaster in the country." at bounding box center [368, 252] width 204 height 13
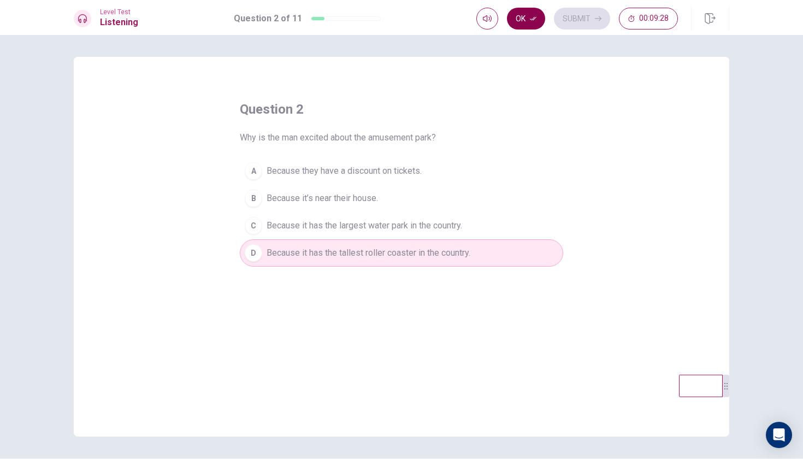
click at [532, 22] on button "Ok" at bounding box center [526, 19] width 38 height 22
click at [577, 23] on button "Submit" at bounding box center [582, 19] width 56 height 22
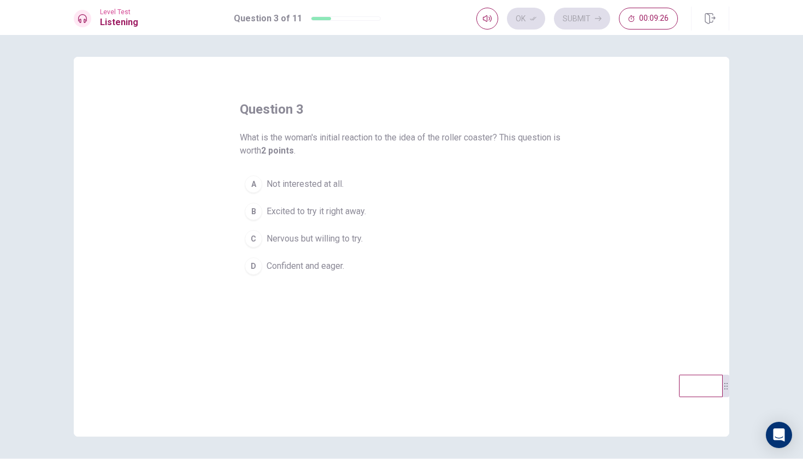
click at [577, 23] on div "Ok Submit 00:09:26" at bounding box center [577, 19] width 202 height 22
click at [334, 234] on span "Nervous but willing to try." at bounding box center [314, 238] width 96 height 13
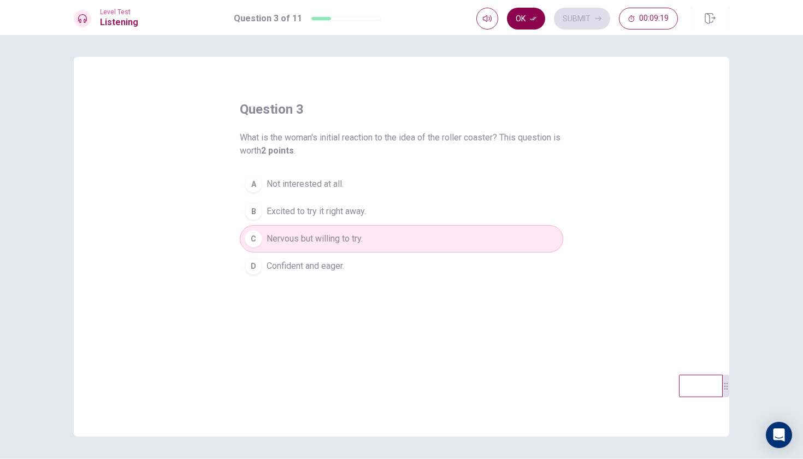
click at [526, 22] on button "Ok" at bounding box center [526, 19] width 38 height 22
click at [584, 21] on button "Submit" at bounding box center [582, 19] width 56 height 22
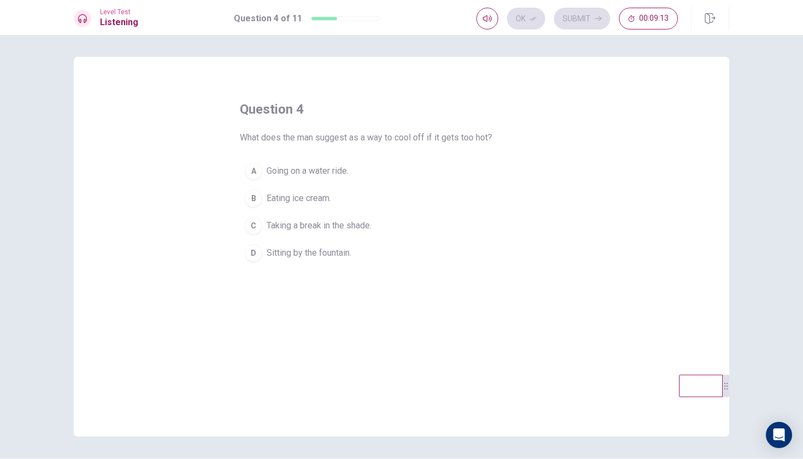
click at [328, 171] on span "Going on a water ride." at bounding box center [307, 170] width 82 height 13
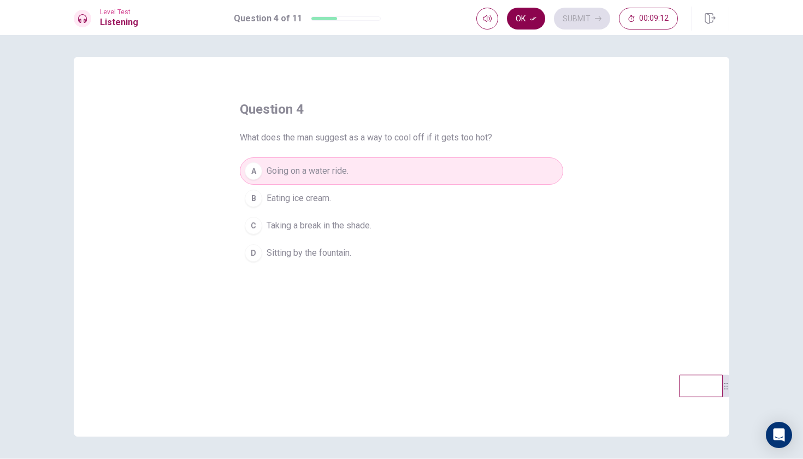
click at [527, 20] on button "Ok" at bounding box center [526, 19] width 38 height 22
click at [582, 17] on button "Submit" at bounding box center [582, 19] width 56 height 22
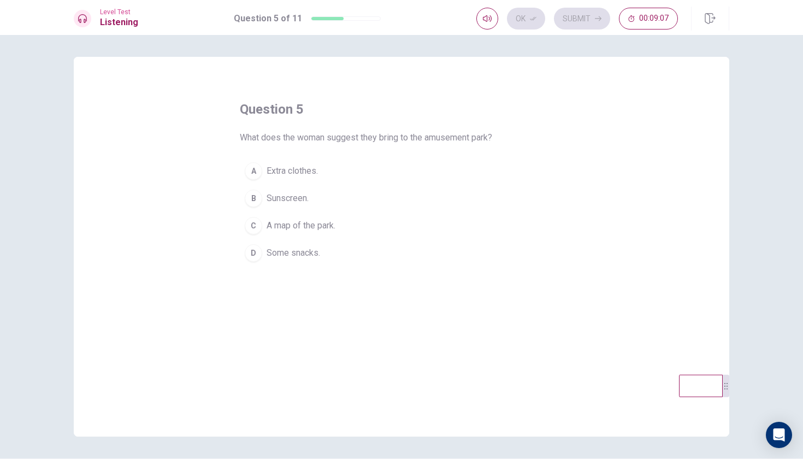
click at [300, 174] on span "Extra clothes." at bounding box center [291, 170] width 51 height 13
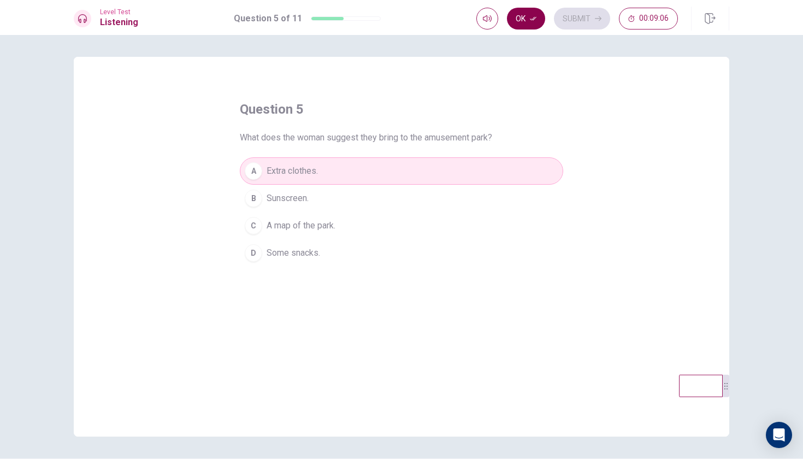
click at [517, 23] on button "Ok" at bounding box center [526, 19] width 38 height 22
click at [596, 22] on button "Submit" at bounding box center [582, 19] width 56 height 22
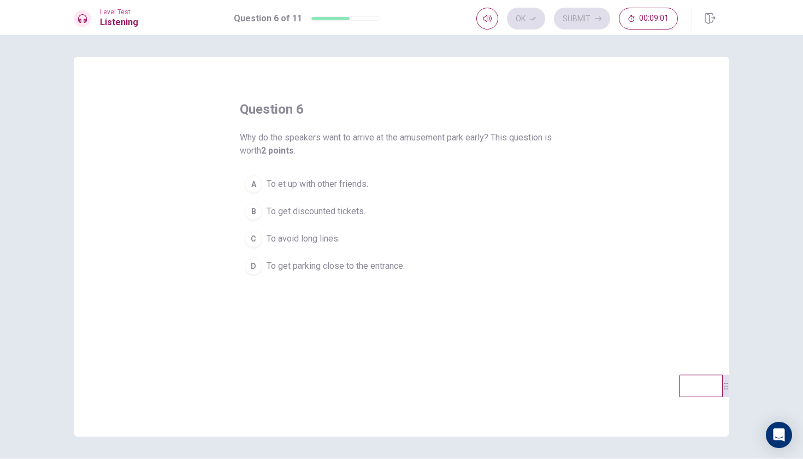
click at [321, 238] on span "To avoid long lines." at bounding box center [302, 238] width 73 height 13
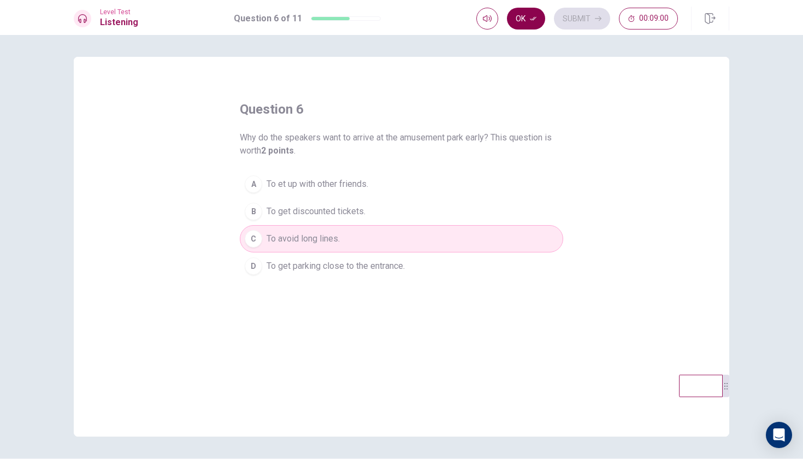
click at [521, 28] on button "Ok" at bounding box center [526, 19] width 38 height 22
click at [590, 25] on button "Submit" at bounding box center [582, 19] width 56 height 22
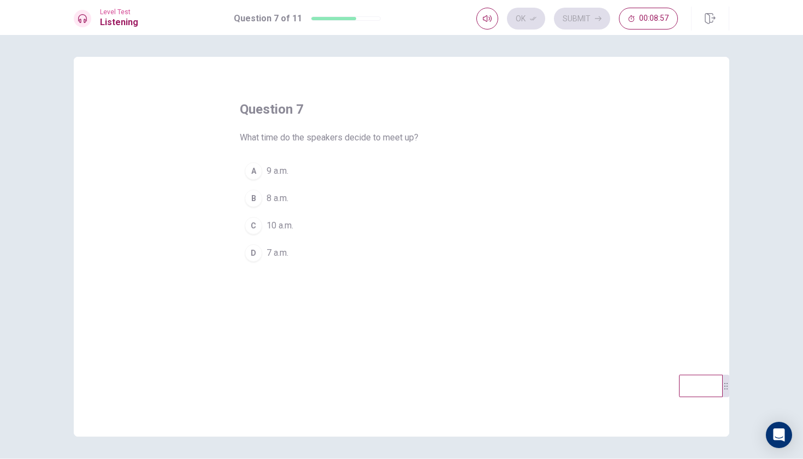
click at [266, 178] on button "A 9 a.m." at bounding box center [401, 170] width 323 height 27
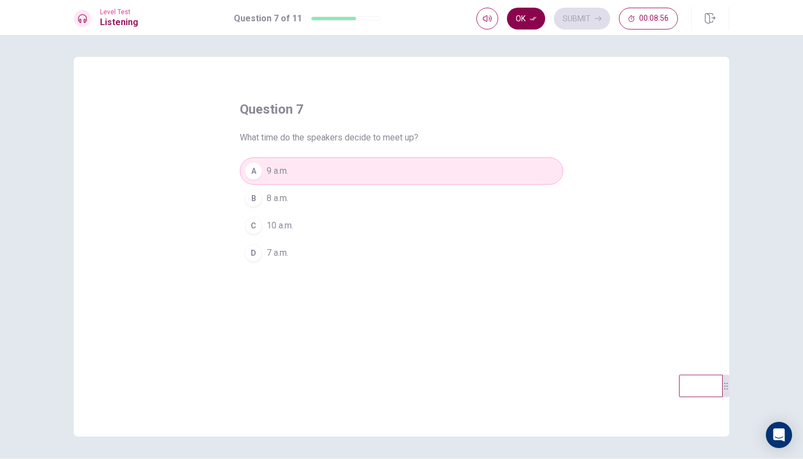
click at [527, 16] on button "Ok" at bounding box center [526, 19] width 38 height 22
click at [573, 18] on button "Submit" at bounding box center [582, 19] width 56 height 22
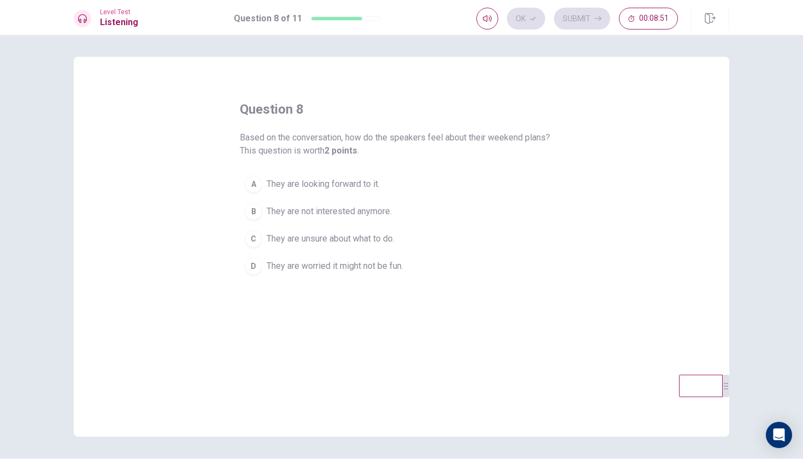
click at [328, 184] on span "They are looking forward to it." at bounding box center [322, 183] width 113 height 13
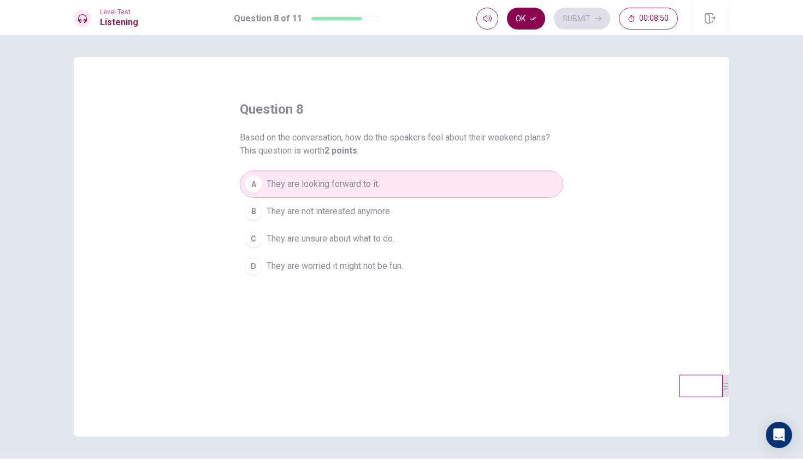
click at [518, 20] on button "Ok" at bounding box center [526, 19] width 38 height 22
click at [583, 28] on button "Submit" at bounding box center [582, 19] width 56 height 22
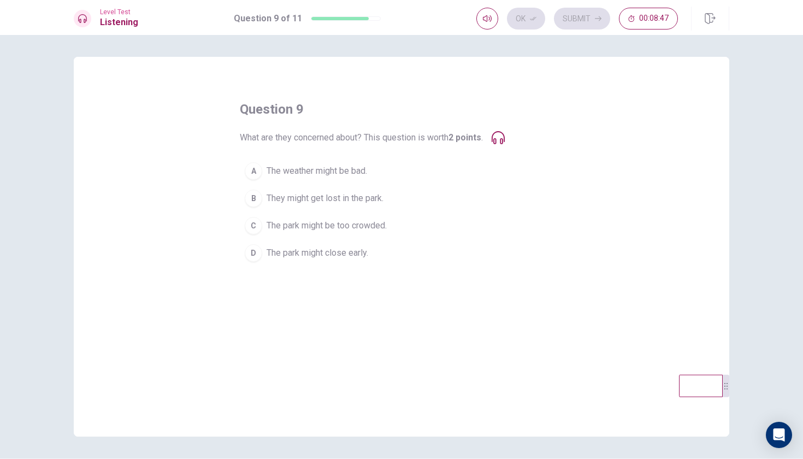
click at [348, 228] on span "The park might be too crowded." at bounding box center [326, 225] width 120 height 13
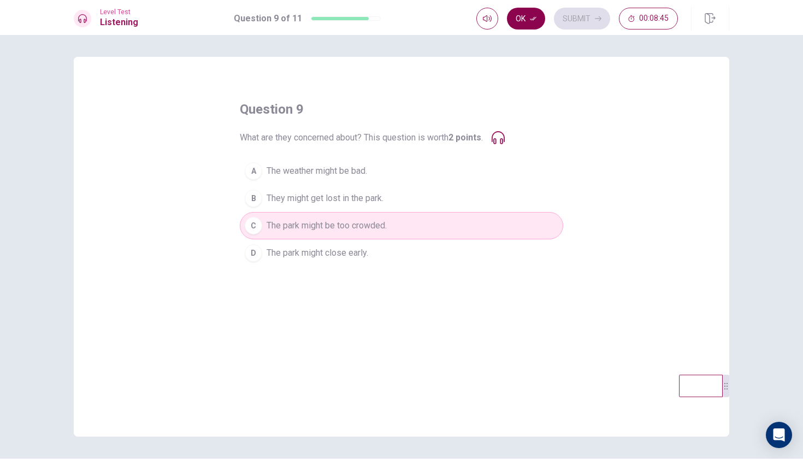
click at [528, 22] on button "Ok" at bounding box center [526, 19] width 38 height 22
click at [577, 16] on button "Submit" at bounding box center [582, 19] width 56 height 22
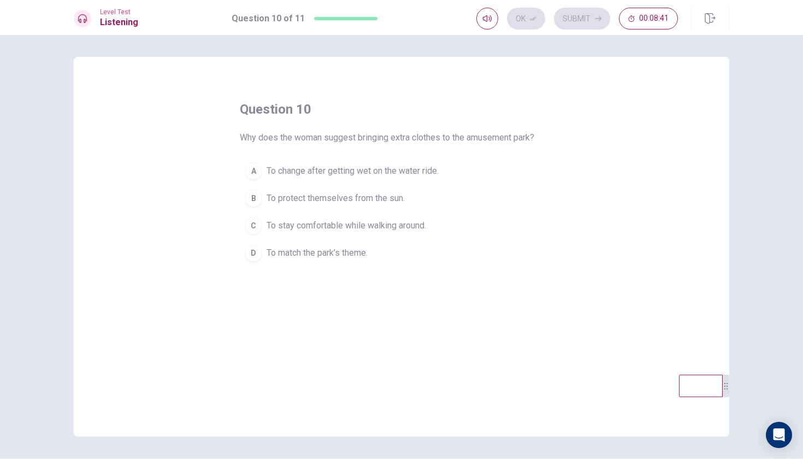
click at [374, 173] on span "To change after getting wet on the water ride." at bounding box center [352, 170] width 172 height 13
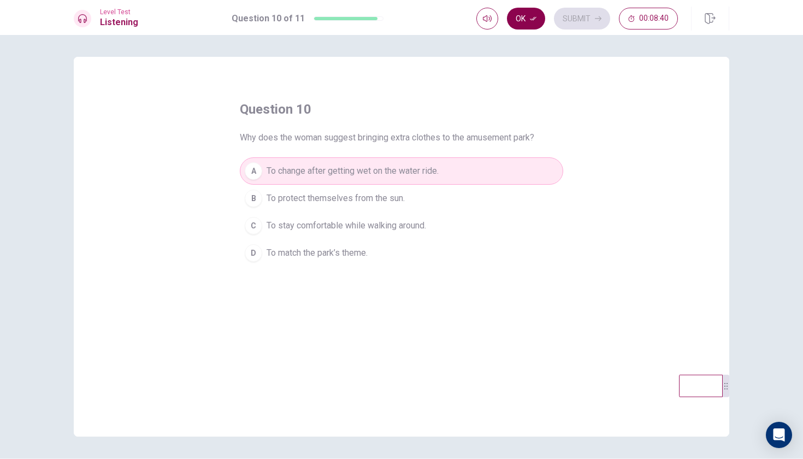
click at [522, 22] on button "Ok" at bounding box center [526, 19] width 38 height 22
click at [567, 15] on button "Submit" at bounding box center [582, 19] width 56 height 22
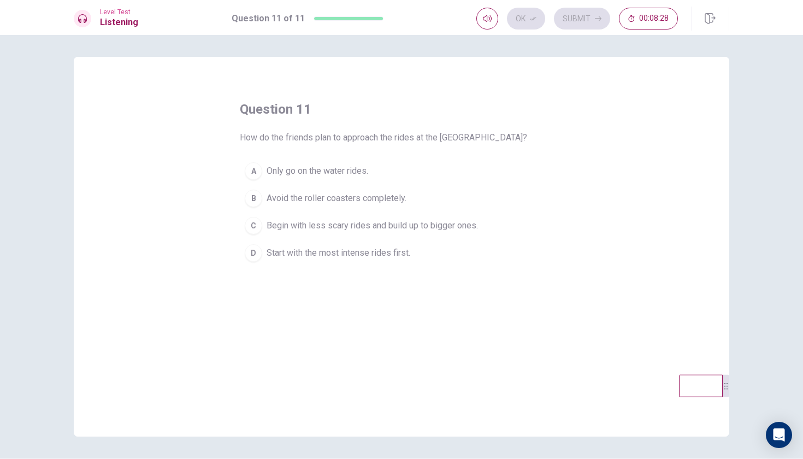
click at [387, 227] on span "Begin with less scary rides and build up to bigger ones." at bounding box center [371, 225] width 211 height 13
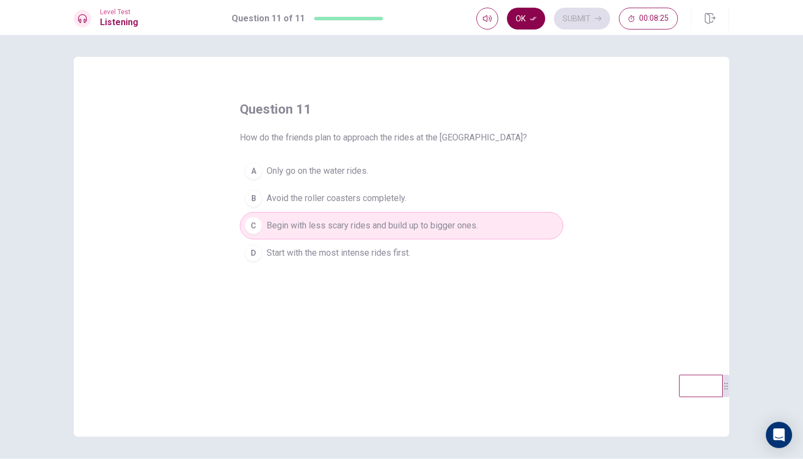
click at [528, 21] on button "Ok" at bounding box center [526, 19] width 38 height 22
click at [572, 23] on button "Submit" at bounding box center [582, 19] width 56 height 22
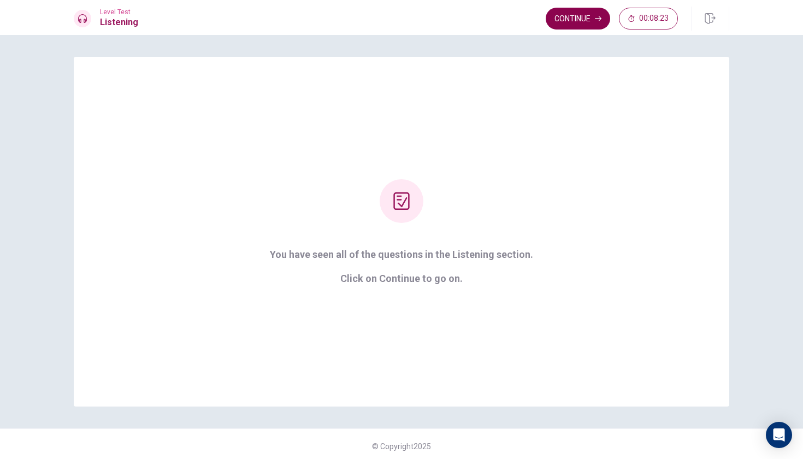
click at [582, 19] on button "Continue" at bounding box center [578, 19] width 64 height 22
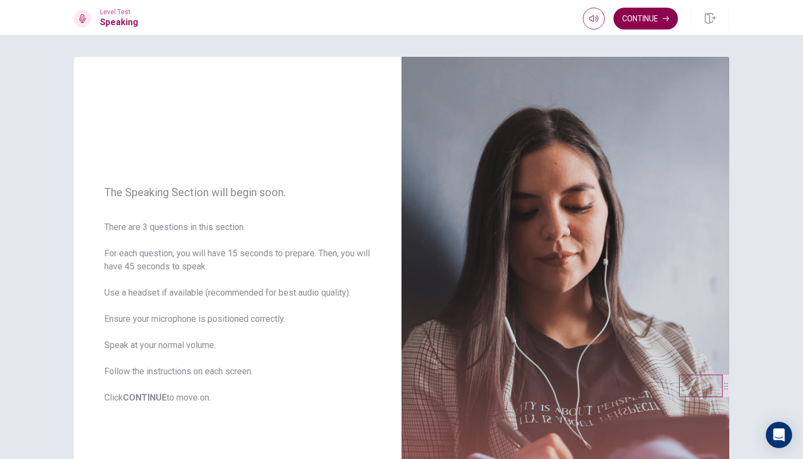
click at [635, 17] on button "Continue" at bounding box center [645, 19] width 64 height 22
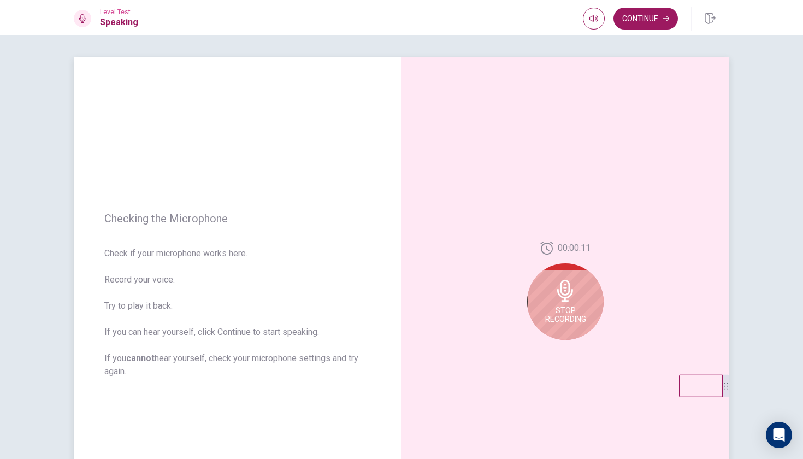
click at [567, 295] on icon at bounding box center [565, 291] width 16 height 22
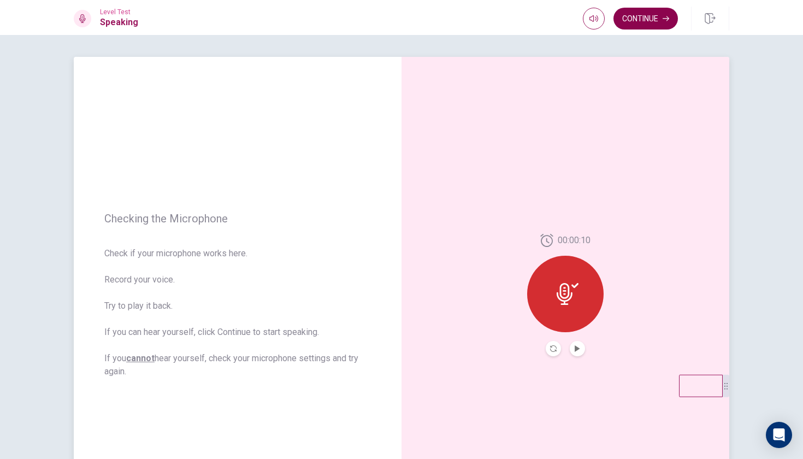
click at [645, 20] on button "Continue" at bounding box center [645, 19] width 64 height 22
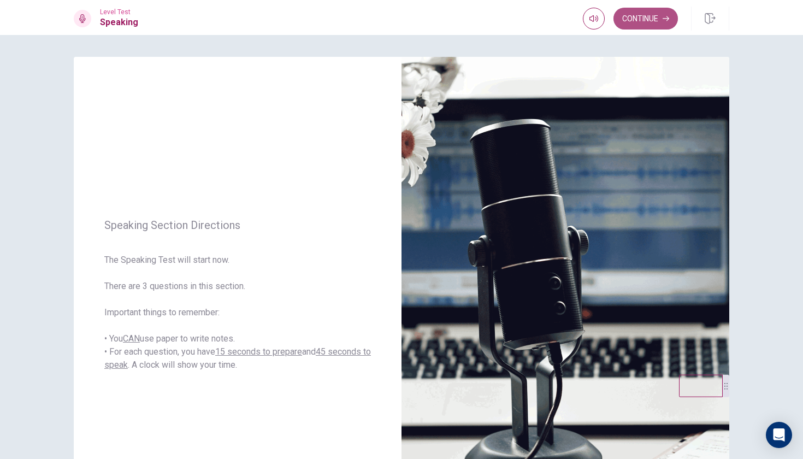
click at [648, 16] on button "Continue" at bounding box center [645, 19] width 64 height 22
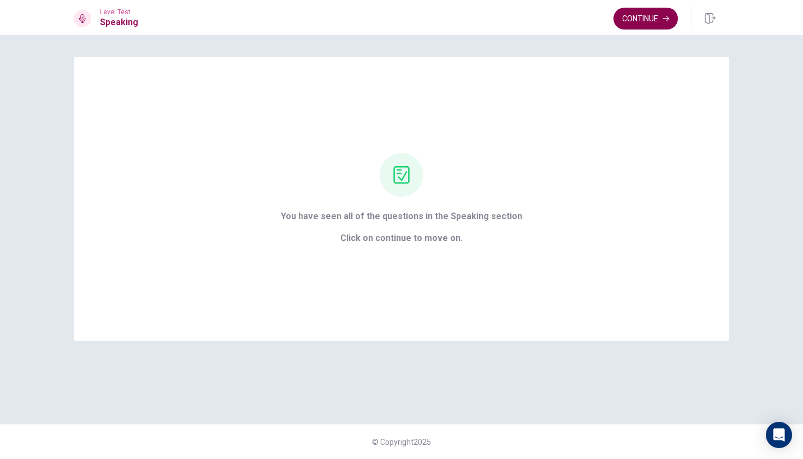
click at [647, 22] on button "Continue" at bounding box center [645, 19] width 64 height 22
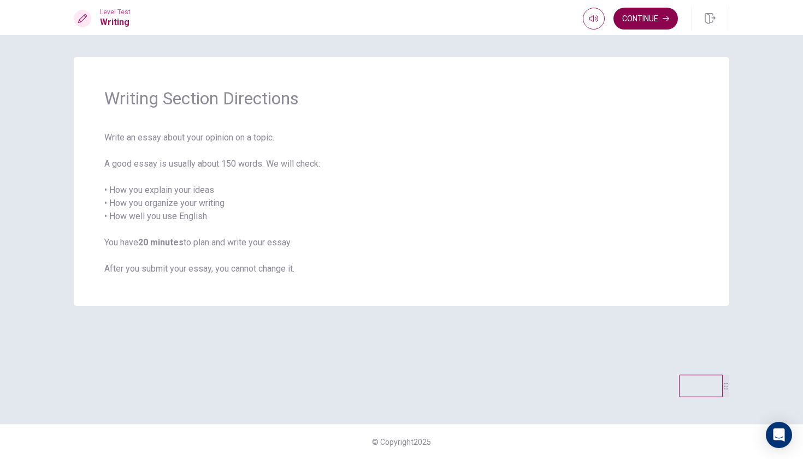
click at [652, 14] on button "Continue" at bounding box center [645, 19] width 64 height 22
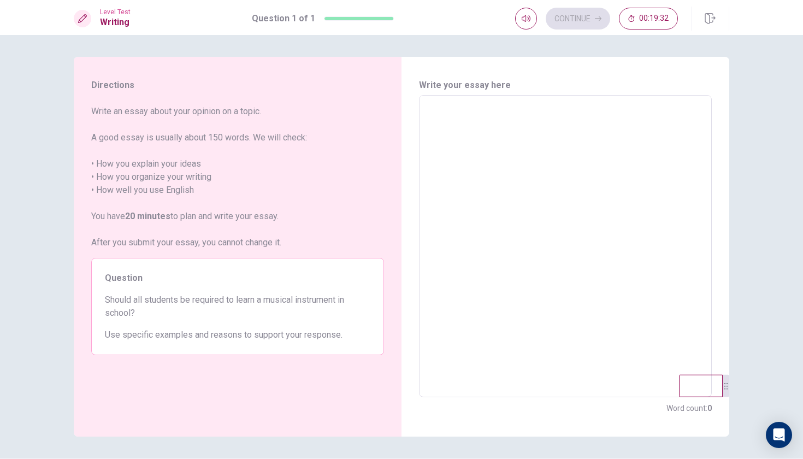
click at [536, 232] on textarea at bounding box center [565, 246] width 277 height 284
type textarea "N"
type textarea "x"
type textarea "No"
type textarea "x"
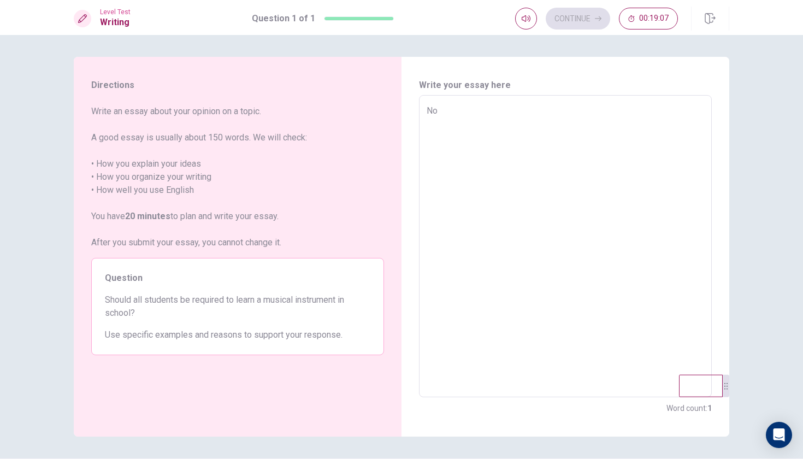
type textarea "No,"
type textarea "x"
type textarea "No,"
type textarea "x"
type textarea "No, s"
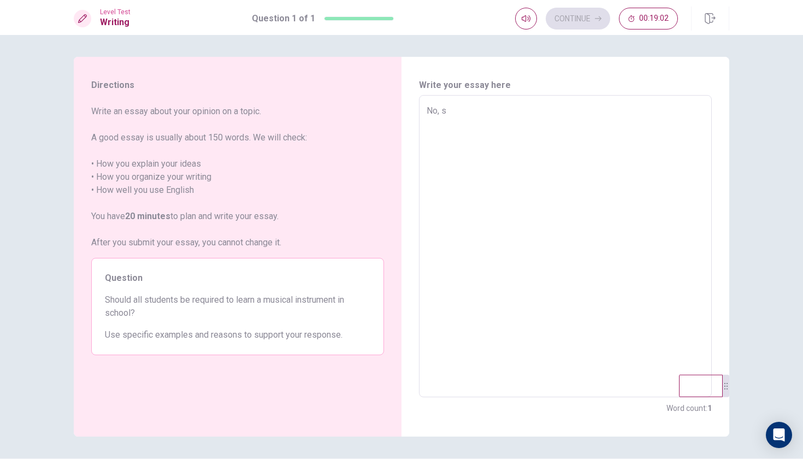
type textarea "x"
type textarea "No, st"
type textarea "x"
type textarea "No, s"
type textarea "x"
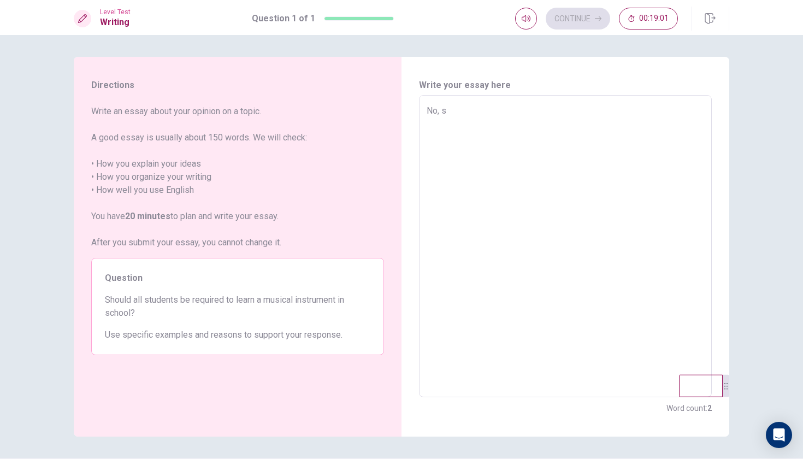
type textarea "No,"
type textarea "x"
type textarea "No, a"
type textarea "x"
type textarea "No, al"
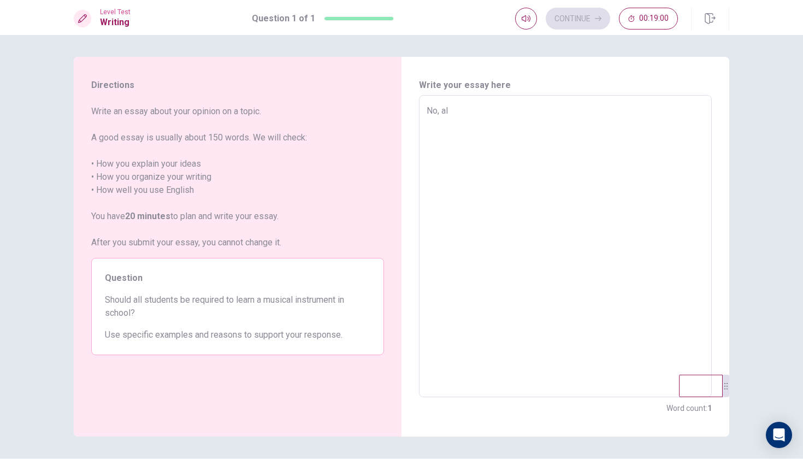
type textarea "x"
type textarea "No, all"
type textarea "x"
type textarea "No, alls"
type textarea "x"
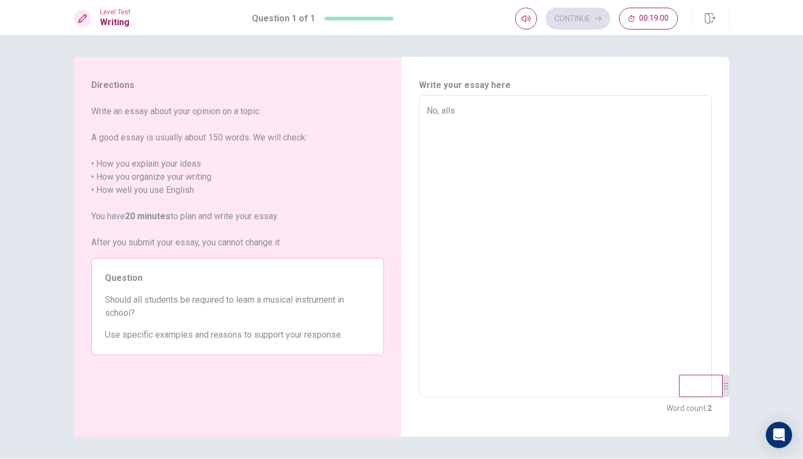
type textarea "No, alls"
type textarea "x"
type textarea "No, alls"
type textarea "x"
type textarea "No, all"
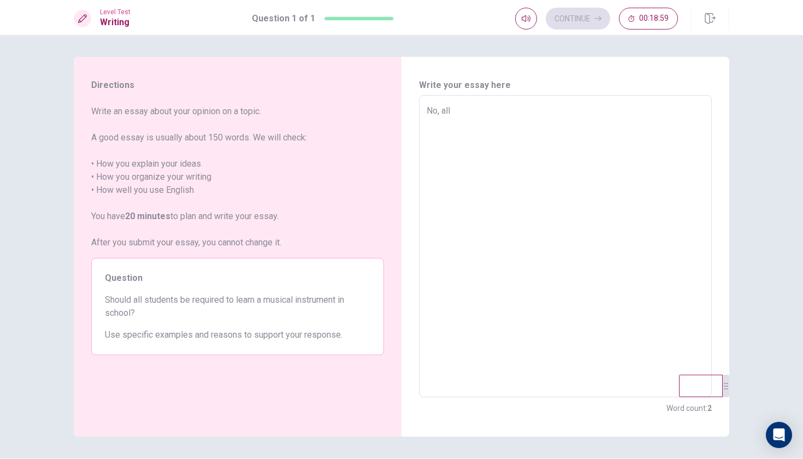
type textarea "x"
type textarea "No, all"
type textarea "x"
type textarea "No, all s"
type textarea "x"
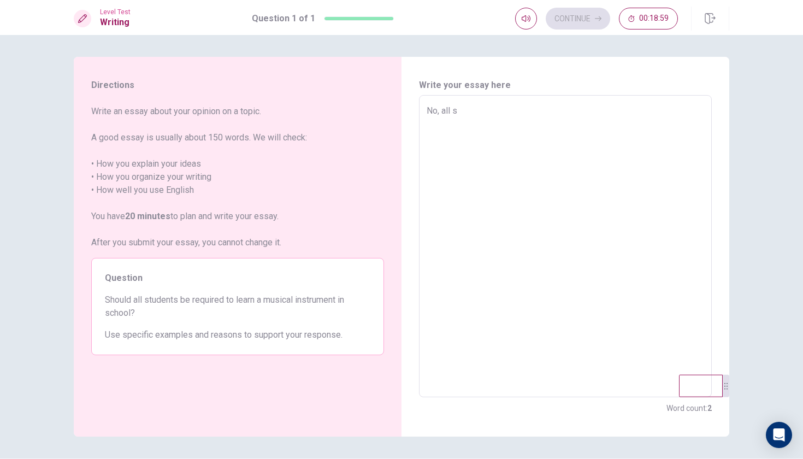
type textarea "No, all st"
type textarea "x"
type textarea "No, all stu"
type textarea "x"
type textarea "No, all stud"
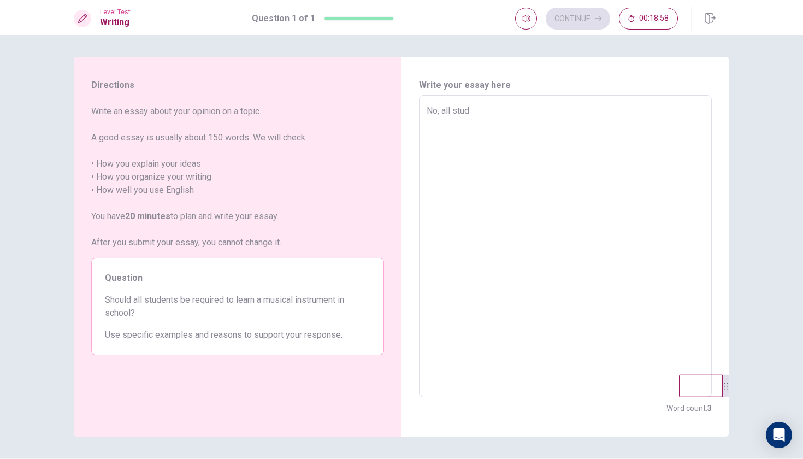
type textarea "x"
type textarea "No, all stude"
type textarea "x"
type textarea "No, all studen"
type textarea "x"
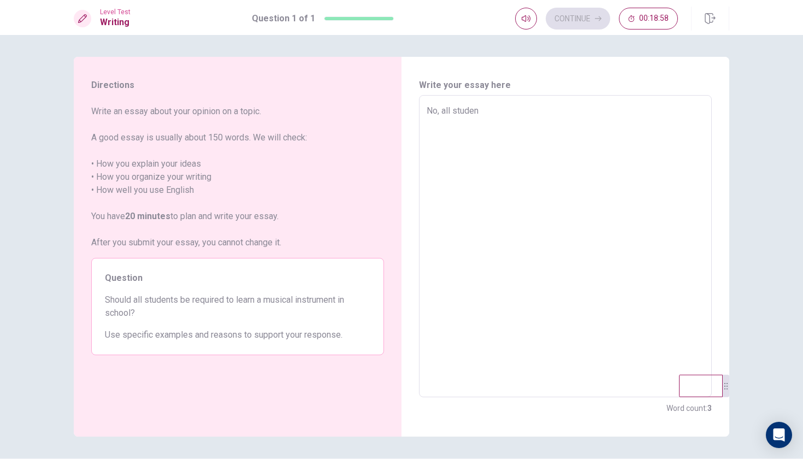
type textarea "No, all student"
type textarea "x"
type textarea "No, all students"
type textarea "x"
type textarea "No, all students"
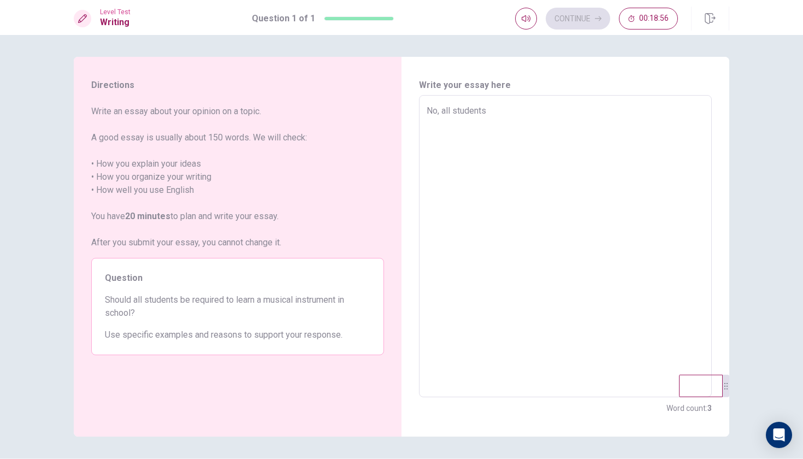
type textarea "x"
type textarea "No, all students s"
type textarea "x"
type textarea "No, all students sh"
type textarea "x"
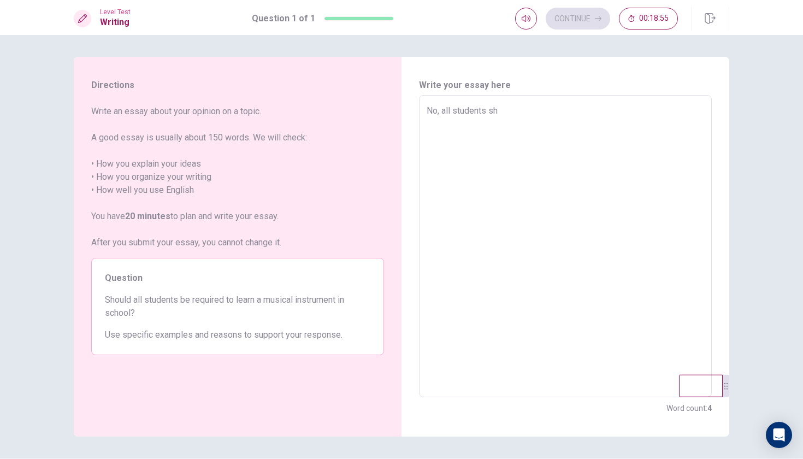
type textarea "No, all students sho"
type textarea "x"
type textarea "No, all students shou"
type textarea "x"
type textarea "No, all students shoul"
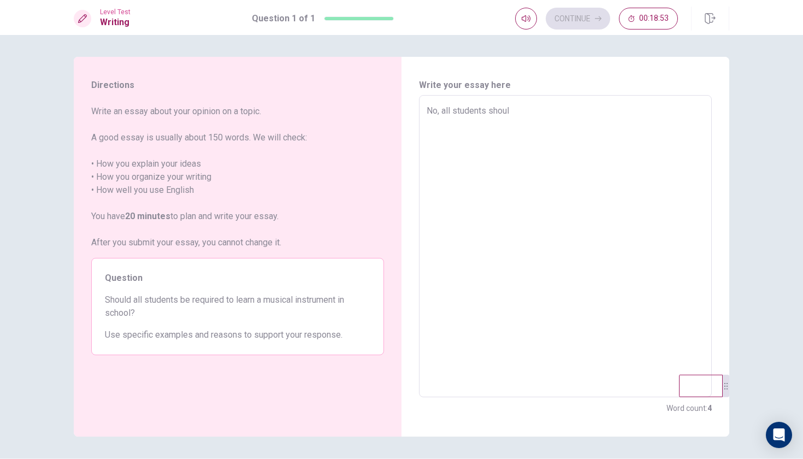
type textarea "x"
type textarea "No, all students should"
type textarea "x"
type textarea "No, all students shouldn"
type textarea "x"
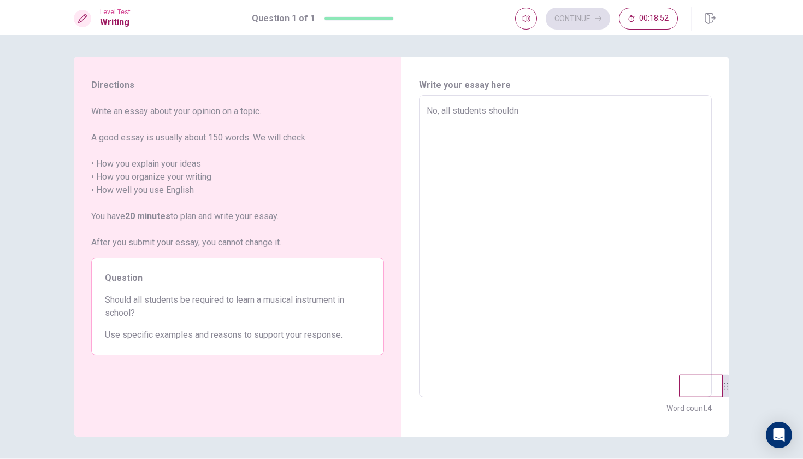
type textarea "No, all students shouldn'"
type textarea "x"
type textarea "No, all students shouldn't"
type textarea "x"
type textarea "No, all students shouldn't"
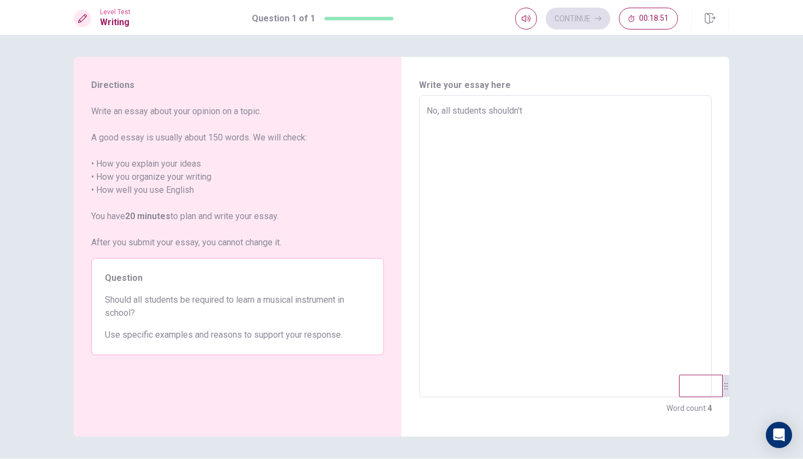
type textarea "x"
type textarea "No, all students shouldn't b"
type textarea "x"
type textarea "No, all students shouldn't be"
type textarea "x"
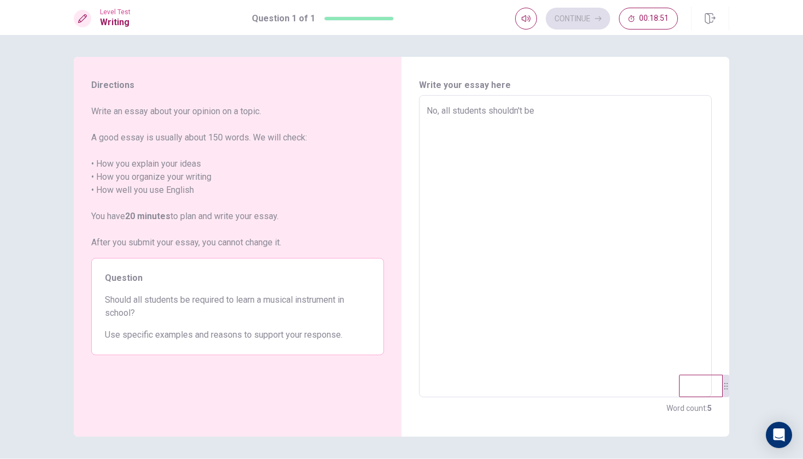
type textarea "No, all students shouldn't be"
type textarea "x"
type textarea "No, all students shouldn't be r"
type textarea "x"
type textarea "No, all students shouldn't be re"
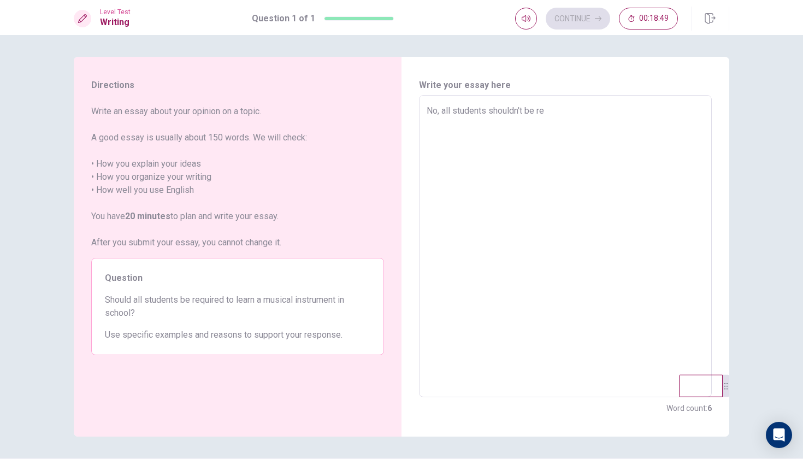
type textarea "x"
type textarea "No, all students shouldn't be req"
type textarea "x"
type textarea "No, all students shouldn't be requ"
type textarea "x"
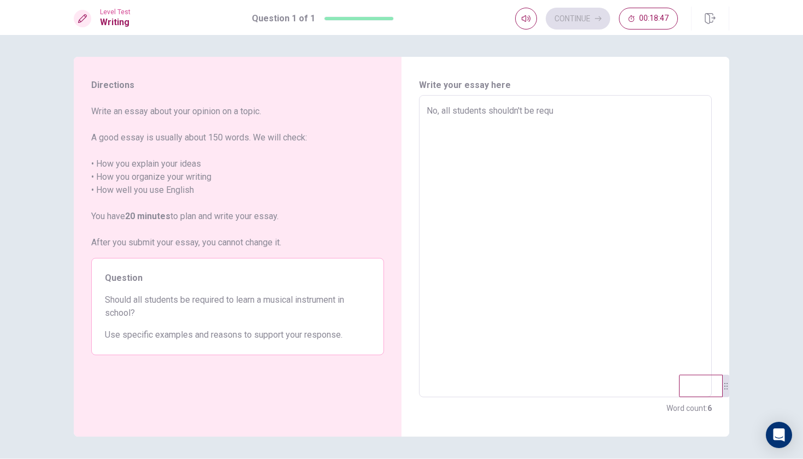
type textarea "No, all students shouldn't be requi"
type textarea "x"
type textarea "No, all students shouldn't be requir"
type textarea "x"
type textarea "No, all students shouldn't be require"
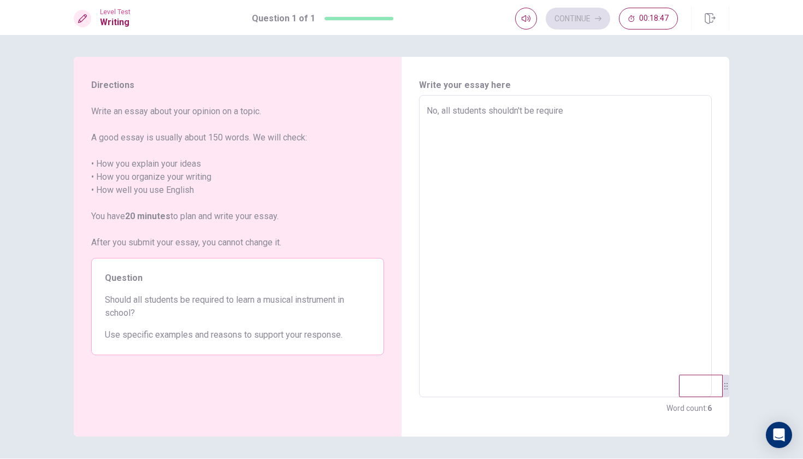
type textarea "x"
type textarea "No, all students shouldn't be required"
type textarea "x"
type textarea "No, all students shouldn't be required"
type textarea "x"
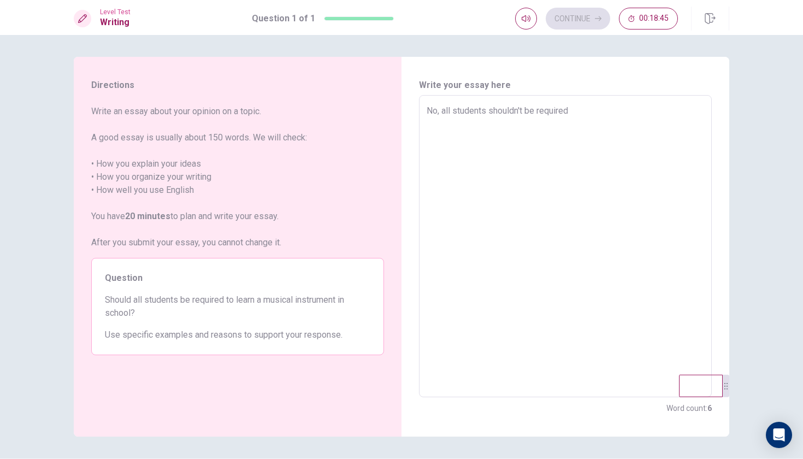
type textarea "No, all students shouldn't be required t"
type textarea "x"
type textarea "No, all students shouldn't be required to"
type textarea "x"
type textarea "No, all students shouldn't be required to"
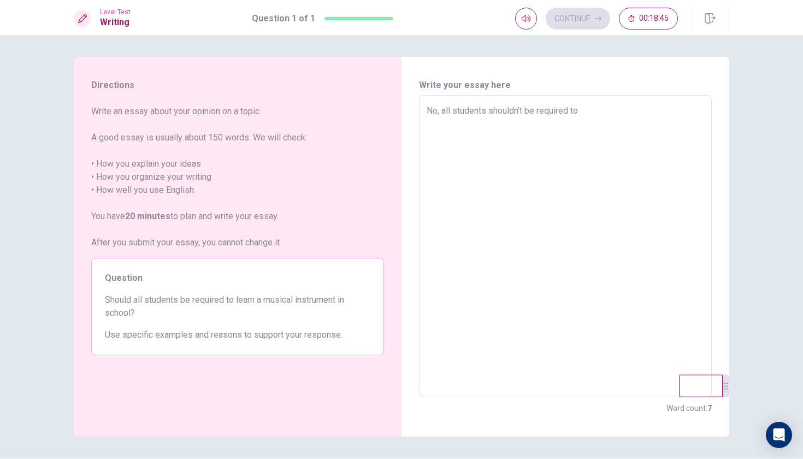
type textarea "x"
type textarea "No, all students shouldn't be required to l"
type textarea "x"
type textarea "No, all students shouldn't be required to le"
type textarea "x"
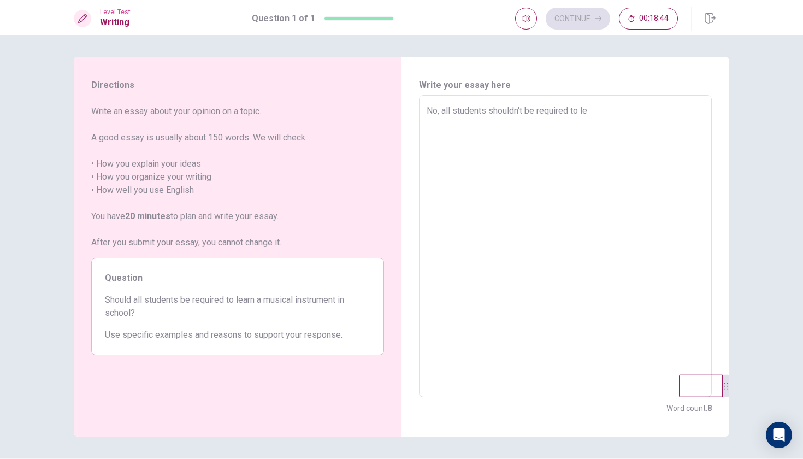
type textarea "No, all students shouldn't be required to lea"
type textarea "x"
type textarea "No, all students shouldn't be required to [PERSON_NAME]"
type textarea "x"
type textarea "No, all students shouldn't be required to learn"
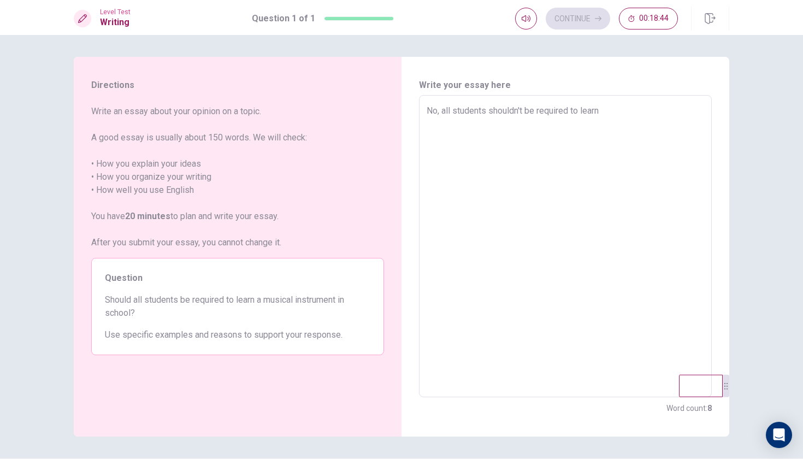
type textarea "x"
type textarea "No, all students shouldn't be required to learn"
type textarea "x"
type textarea "No, all students shouldn't be required to learn a"
type textarea "x"
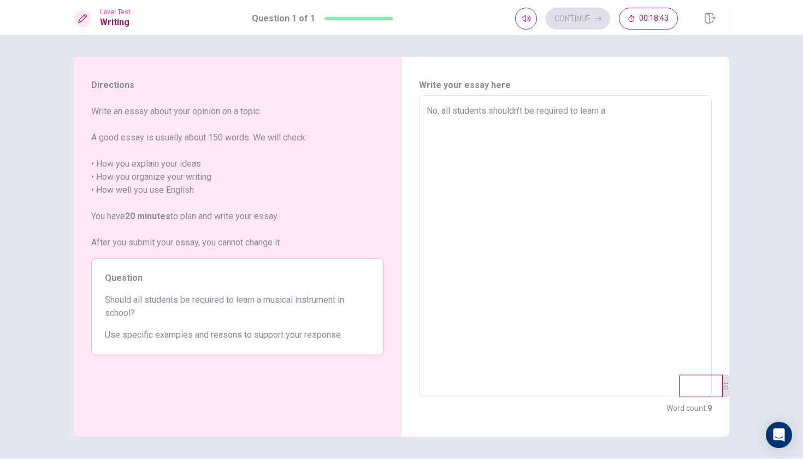
type textarea "No, all students shouldn't be required to learn a"
type textarea "x"
type textarea "No, all students shouldn't be required to learn a m"
type textarea "x"
type textarea "No, all students shouldn't be required to learn a mu"
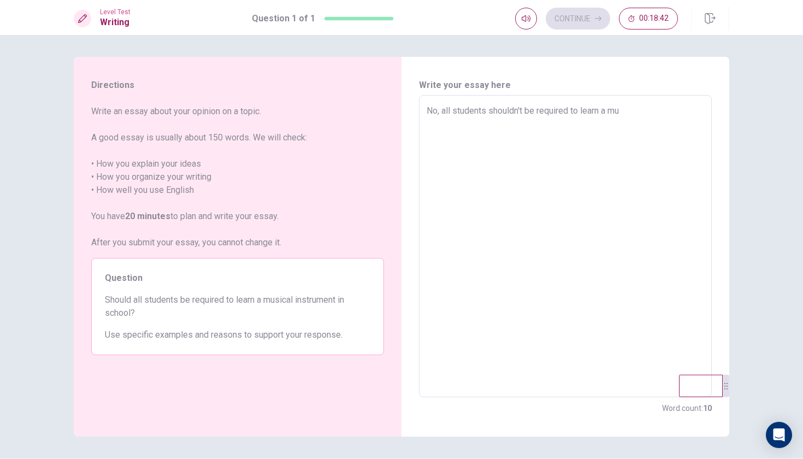
type textarea "x"
type textarea "No, all students shouldn't be required to learn a mus"
type textarea "x"
type textarea "No, all students shouldn't be required to learn a musi"
type textarea "x"
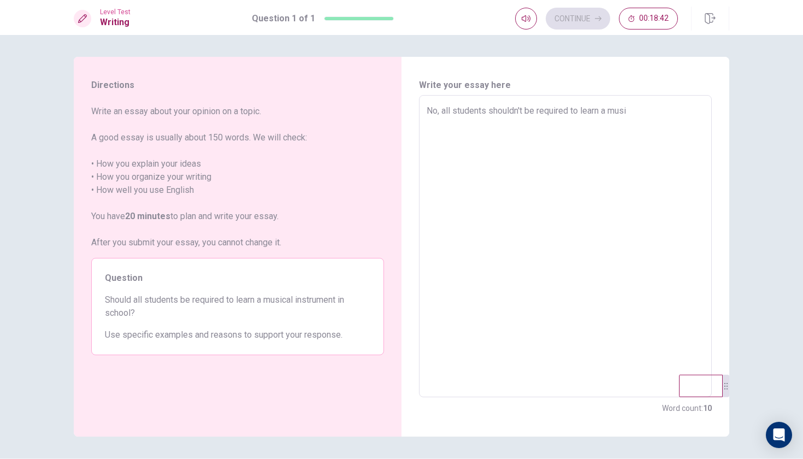
type textarea "No, all students shouldn't be required to learn a music"
type textarea "x"
type textarea "No, all students shouldn't be required to learn a musica"
type textarea "x"
type textarea "No, all students shouldn't be required to learn a musical"
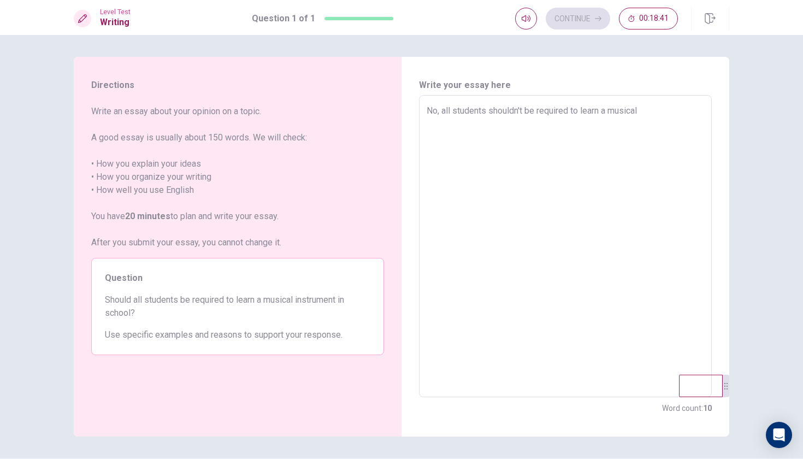
type textarea "x"
type textarea "No, all students shouldn't be required to learn a musical"
type textarea "x"
type textarea "No, all students shouldn't be required to learn a musical i"
type textarea "x"
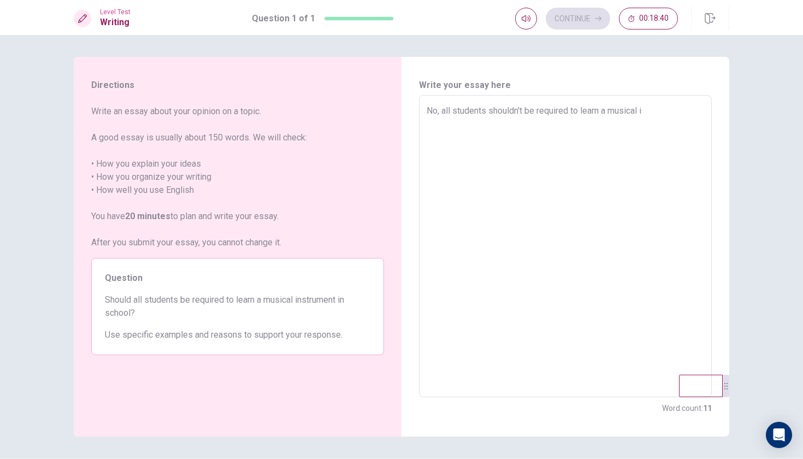
type textarea "No, all students shouldn't be required to learn a musical in"
type textarea "x"
type textarea "No, all students shouldn't be required to learn a musical ins"
type textarea "x"
type textarea "No, all students shouldn't be required to learn a musical inst"
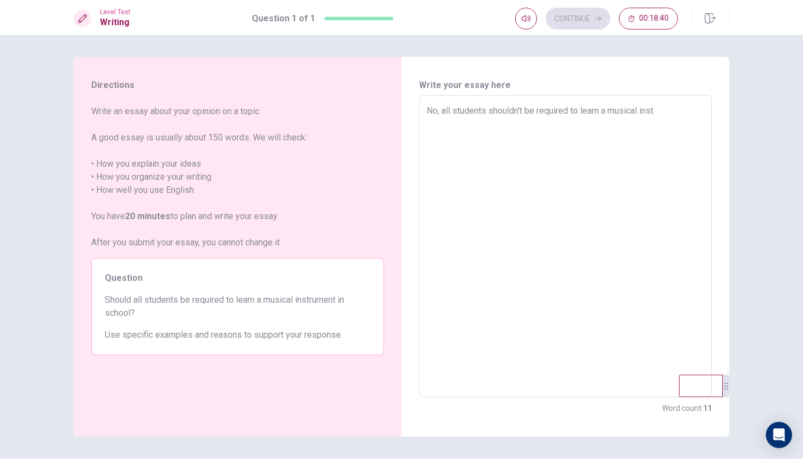
type textarea "x"
type textarea "No, all students shouldn't be required to learn a musical instr"
type textarea "x"
type textarea "No, all students shouldn't be required to learn a musical instru"
type textarea "x"
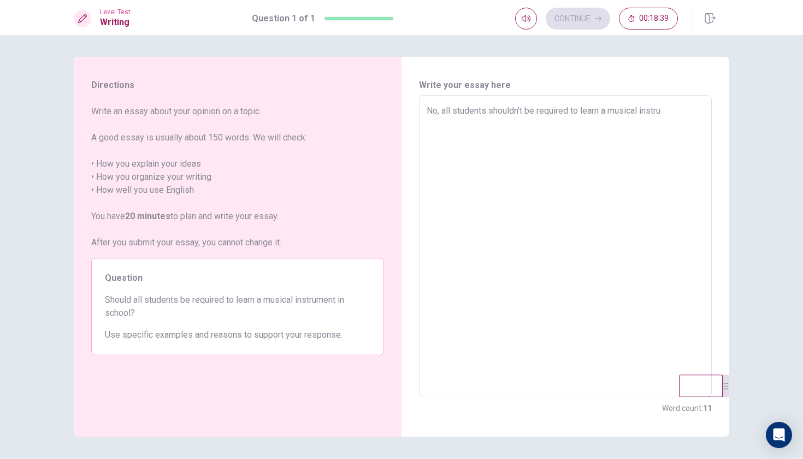
type textarea "No, all students shouldn't be required to learn a musical instrum"
type textarea "x"
type textarea "No, all students shouldn't be required to learn a musical instrume"
type textarea "x"
type textarea "No, all students shouldn't be required to learn a musical instrumen"
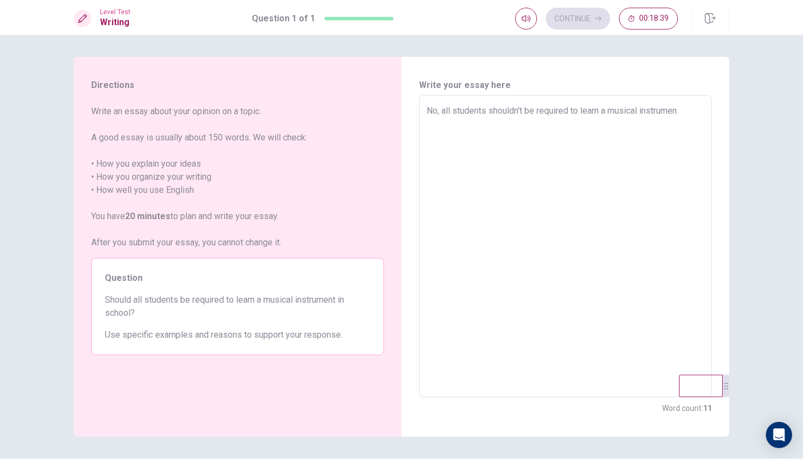
type textarea "x"
type textarea "No, all students shouldn't be required to learn a musical instrument"
type textarea "x"
type textarea "No, all students shouldn't be required to learn a musical instrument"
type textarea "x"
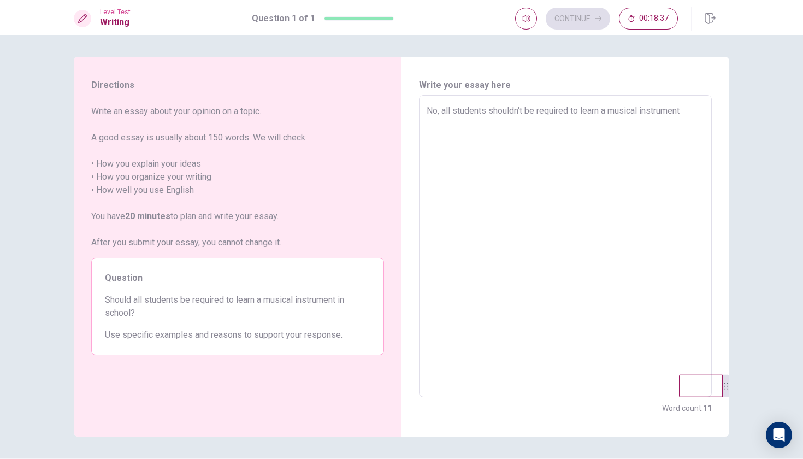
type textarea "No, all students shouldn't be required to learn a musical instrument i"
type textarea "x"
type textarea "No, all students shouldn't be required to learn a musical instrument in"
type textarea "x"
type textarea "No, all students shouldn't be required to learn a musical instrument in"
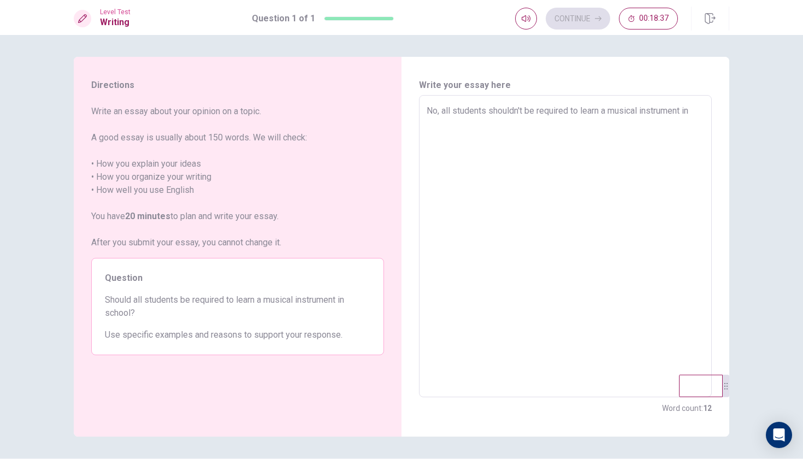
type textarea "x"
type textarea "No, all students shouldn't be required to learn a musical instrument in s"
type textarea "x"
type textarea "No, all students shouldn't be required to learn a musical instrument in sc"
type textarea "x"
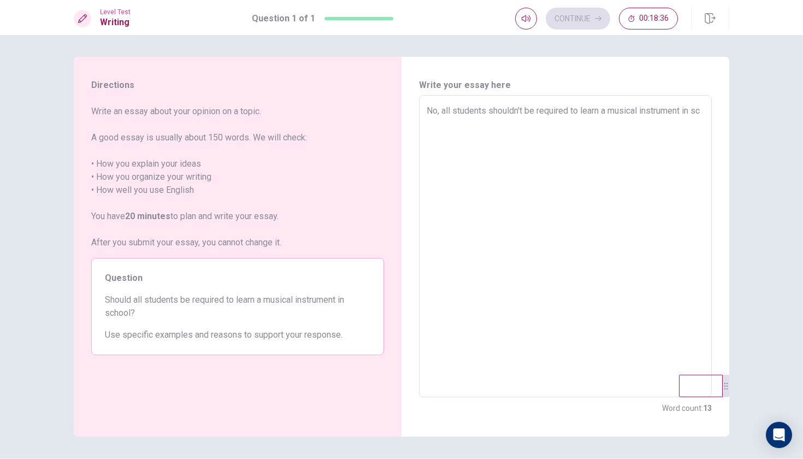
type textarea "No, all students shouldn't be required to learn a musical instrument in sch"
type textarea "x"
type textarea "No, all students shouldn't be required to learn a musical instrument in scho"
type textarea "x"
type textarea "No, all students shouldn't be required to learn a musical instrument in schoo"
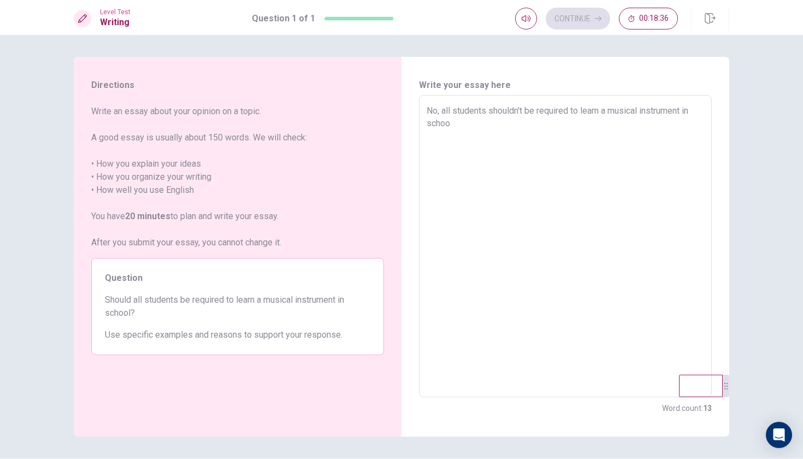
type textarea "x"
type textarea "No, all students shouldn't be required to learn a musical instrument in school"
type textarea "x"
type textarea "No, all students shouldn't be required to learn a musical instrument in school."
type textarea "x"
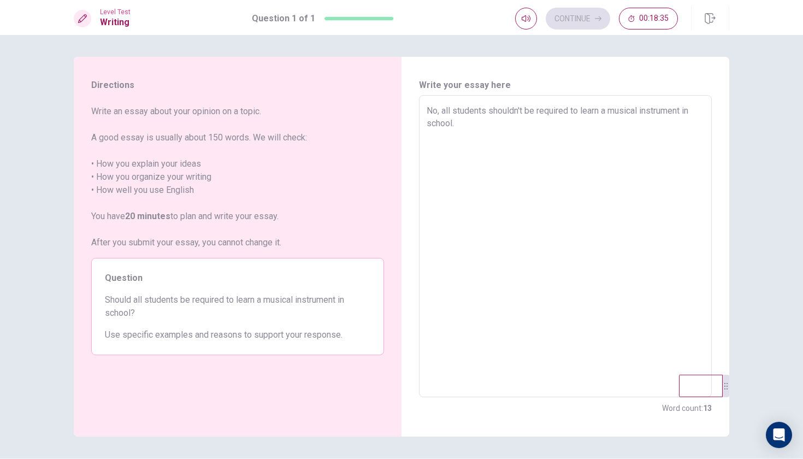
type textarea "No, all students shouldn't be required to learn a musical instrument in school."
type textarea "x"
type textarea "No, all students shouldn't be required to learn a musical instrument in school.…"
type textarea "x"
type textarea "No, all students shouldn't be required to learn a musical instrument in school.…"
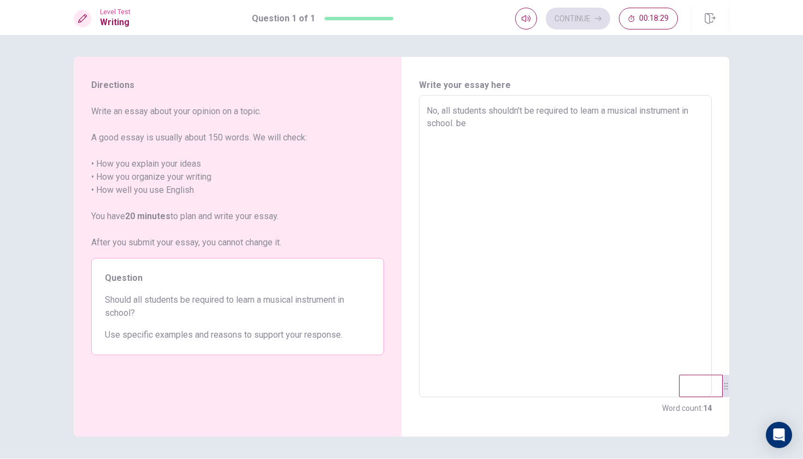
type textarea "x"
type textarea "No, all students shouldn't be required to learn a musical instrument in school.…"
type textarea "x"
type textarea "No, all students shouldn't be required to learn a musical instrument in school.…"
type textarea "x"
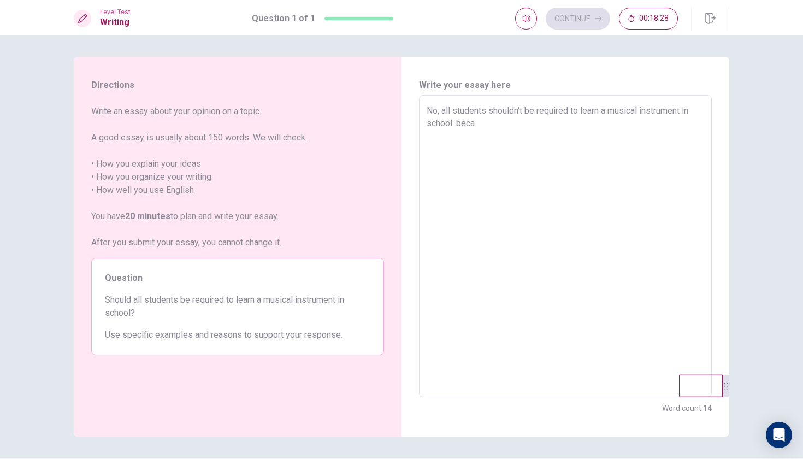
type textarea "No, all students shouldn't be required to learn a musical instrument in school.…"
type textarea "x"
type textarea "No, all students shouldn't be required to learn a musical instrument in school.…"
type textarea "x"
type textarea "No, all students shouldn't be required to learn a musical instrument in school.…"
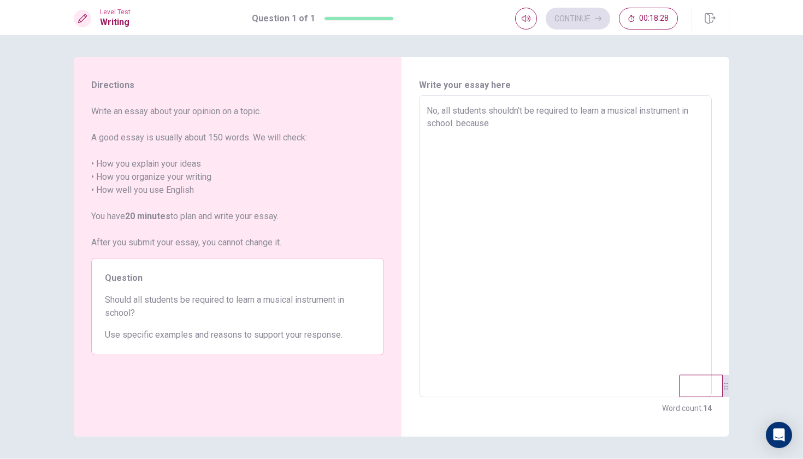
type textarea "x"
type textarea "No, all students shouldn't be required to learn a musical instrument in school.…"
type textarea "x"
type textarea "No, all students shouldn't be required to learn a musical instrument in school.…"
type textarea "x"
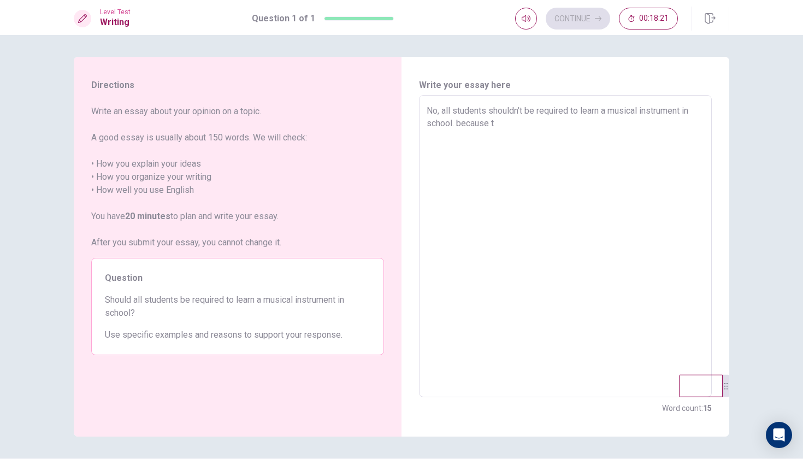
type textarea "No, all students shouldn't be required to learn a musical instrument in school.…"
type textarea "x"
type textarea "No, all students shouldn't be required to learn a musical instrument in school.…"
type textarea "x"
type textarea "No, all students shouldn't be required to learn a musical instrument in school.…"
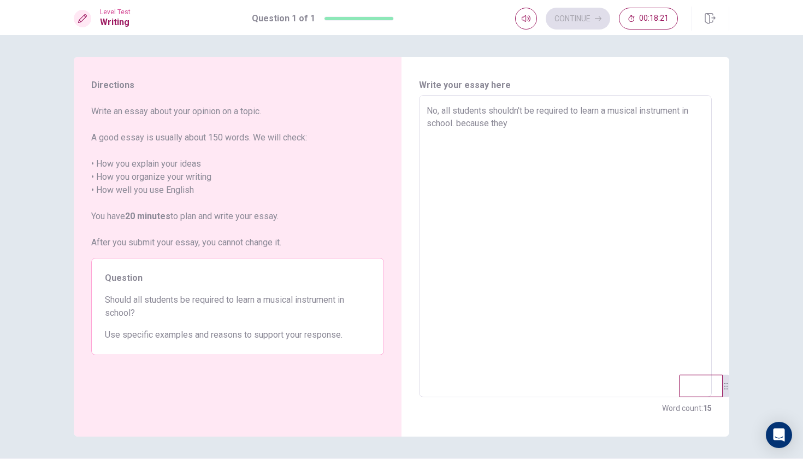
type textarea "x"
click at [585, 25] on button "Continue" at bounding box center [578, 19] width 64 height 22
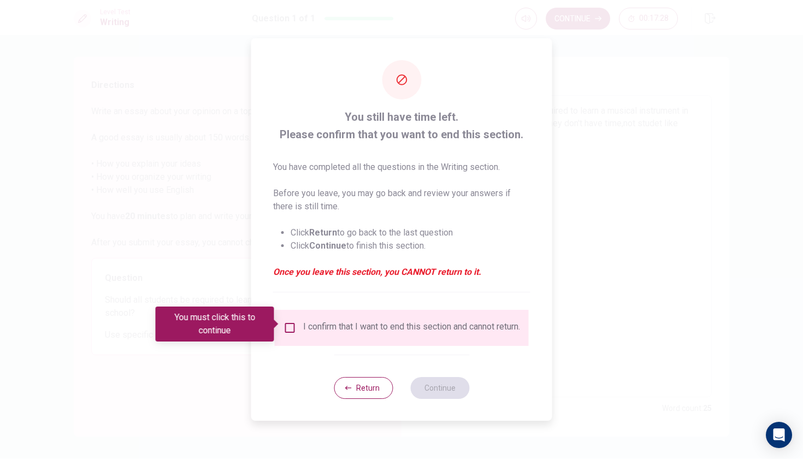
click at [287, 325] on input "You must click this to continue" at bounding box center [289, 327] width 13 height 13
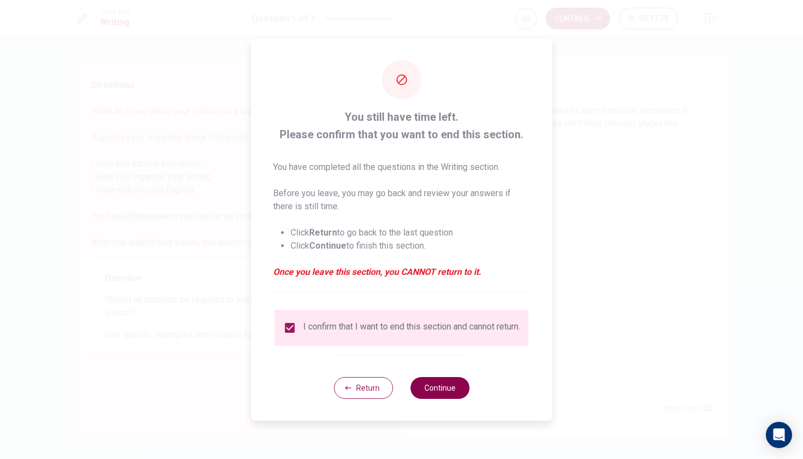
click at [452, 389] on button "Continue" at bounding box center [439, 388] width 59 height 22
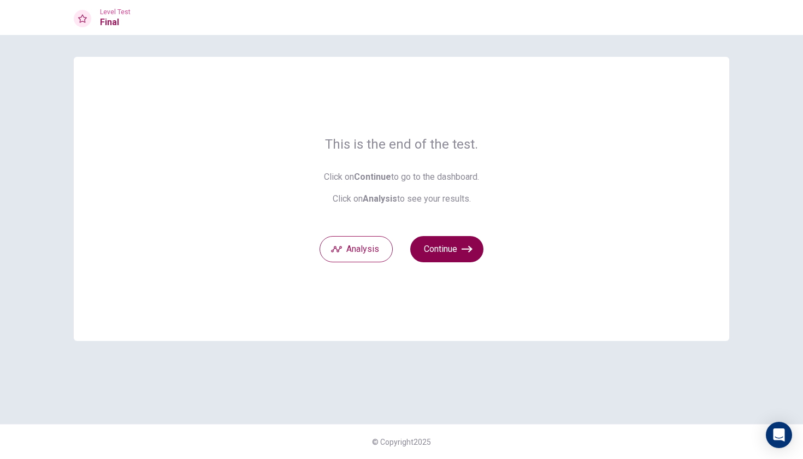
click at [476, 250] on button "Continue" at bounding box center [446, 249] width 73 height 26
